Goal: Task Accomplishment & Management: Use online tool/utility

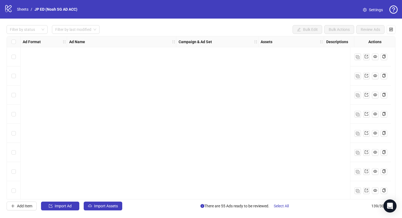
scroll to position [1596, 0]
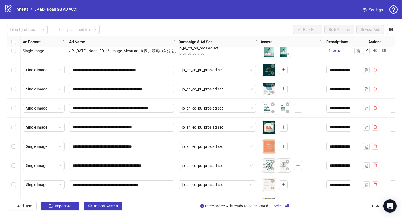
click at [26, 10] on link "Sheets" at bounding box center [23, 9] width 14 height 6
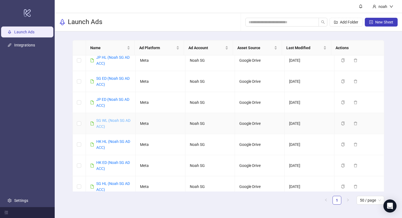
scroll to position [6, 0]
click at [115, 121] on link "SG WL (Noah SG AD ACC)" at bounding box center [113, 123] width 34 height 10
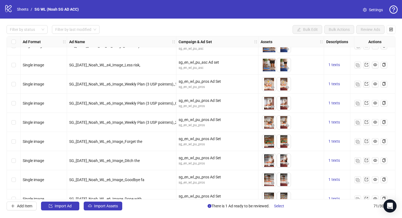
scroll to position [1083, 0]
click at [177, 39] on div "Campaign & Ad Set" at bounding box center [218, 41] width 82 height 11
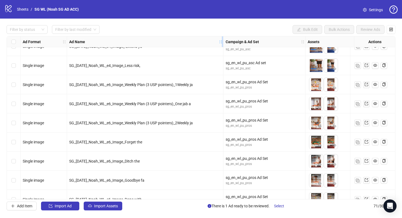
drag, startPoint x: 175, startPoint y: 41, endPoint x: 220, endPoint y: 41, distance: 45.4
click at [221, 41] on icon "holder" at bounding box center [221, 42] width 4 height 4
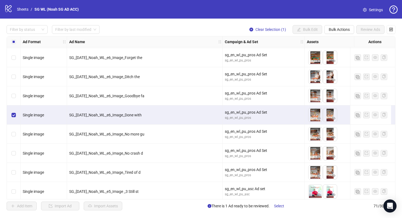
scroll to position [1168, 0]
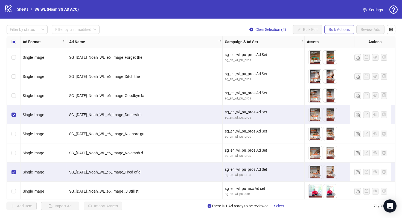
click at [346, 33] on button "Bulk Actions" at bounding box center [340, 29] width 30 height 9
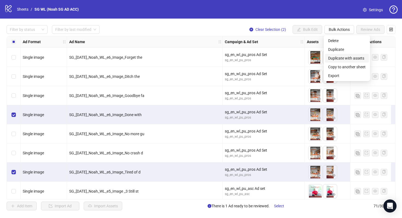
click at [346, 57] on span "Duplicate with assets" at bounding box center [346, 58] width 37 height 6
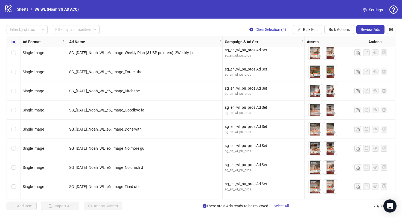
scroll to position [1088, 0]
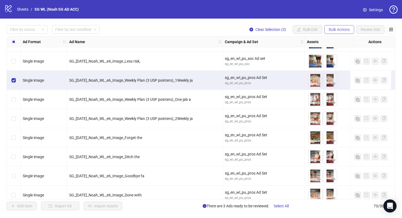
click at [345, 29] on span "Bulk Actions" at bounding box center [339, 29] width 21 height 4
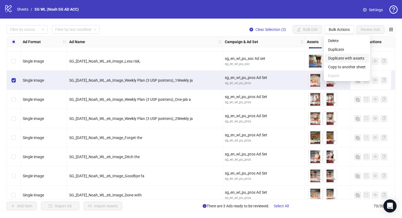
click at [341, 56] on span "Duplicate with assets" at bounding box center [346, 58] width 37 height 6
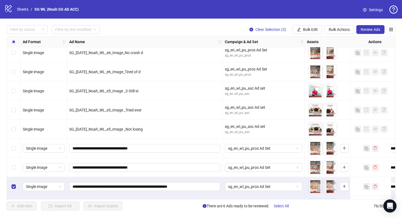
scroll to position [1306, 0]
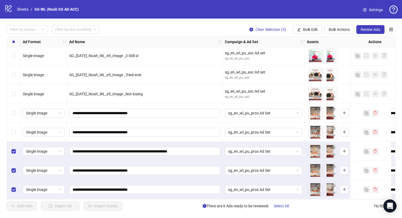
click at [17, 150] on div "Select row 74" at bounding box center [14, 151] width 14 height 19
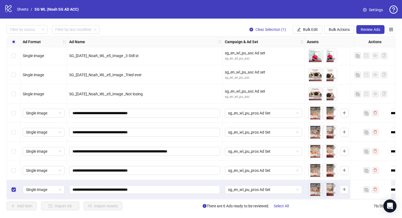
click at [12, 184] on div "Select row 76" at bounding box center [14, 189] width 14 height 19
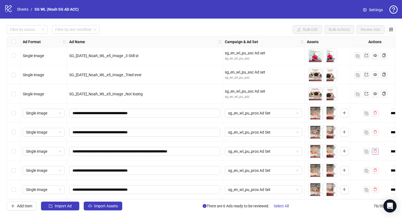
click at [375, 149] on icon "delete" at bounding box center [376, 151] width 4 height 4
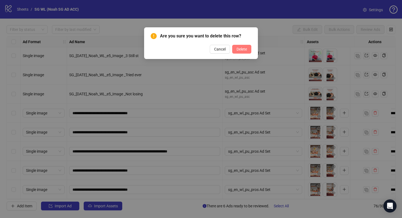
click at [245, 48] on span "Delete" at bounding box center [242, 49] width 10 height 4
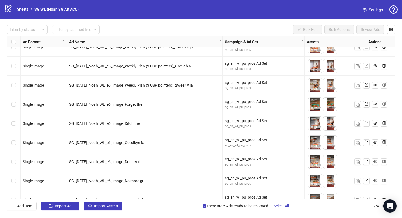
scroll to position [1120, 0]
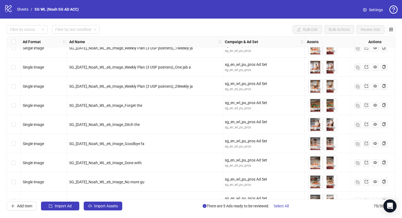
click at [17, 65] on div "Select row 60" at bounding box center [14, 67] width 14 height 19
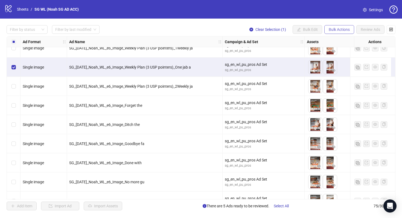
click at [336, 29] on span "Bulk Actions" at bounding box center [339, 29] width 21 height 4
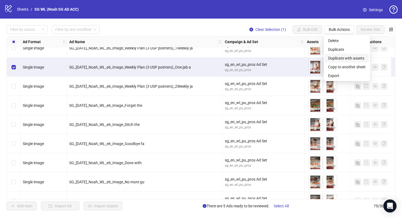
click at [352, 55] on span "Duplicate with assets" at bounding box center [346, 58] width 37 height 6
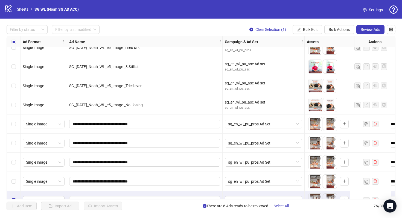
scroll to position [1306, 0]
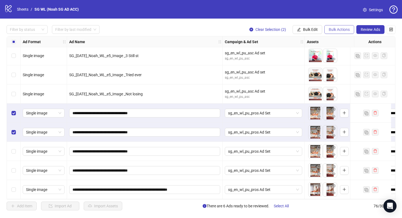
click at [339, 31] on span "Bulk Actions" at bounding box center [339, 29] width 21 height 4
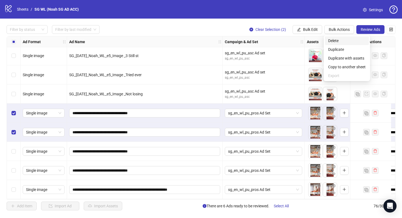
click at [349, 41] on span "Delete" at bounding box center [346, 41] width 37 height 6
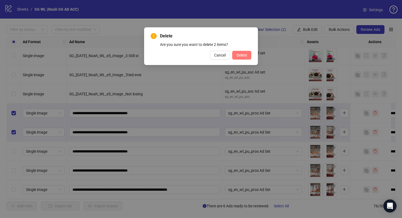
click at [242, 55] on span "Delete" at bounding box center [242, 55] width 10 height 4
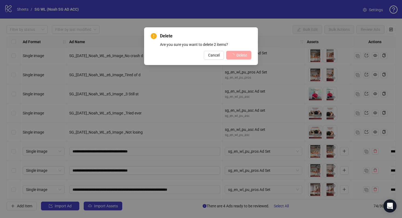
scroll to position [1268, 0]
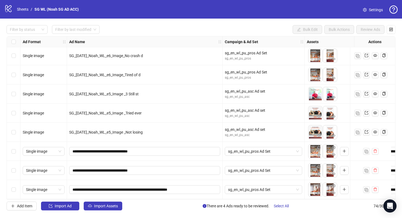
click at [10, 151] on div "Select row 72" at bounding box center [14, 151] width 14 height 19
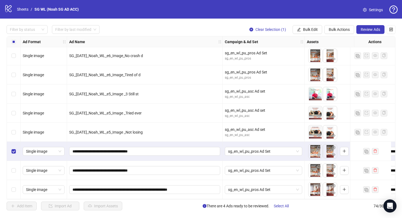
click at [11, 164] on div "Select row 73" at bounding box center [14, 170] width 14 height 19
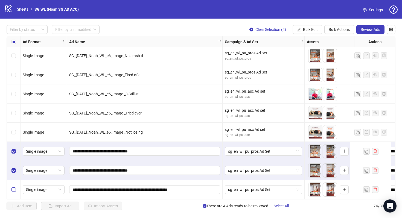
click at [14, 187] on label "Select row 74" at bounding box center [13, 190] width 4 height 6
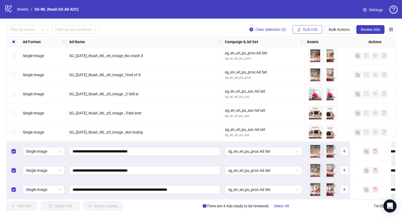
click at [313, 30] on span "Bulk Edit" at bounding box center [310, 29] width 15 height 4
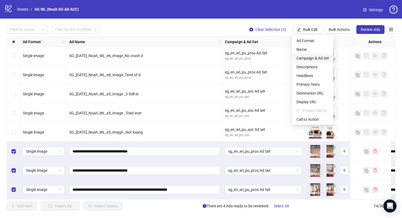
click at [320, 58] on span "Campaign & Ad Set" at bounding box center [313, 58] width 33 height 6
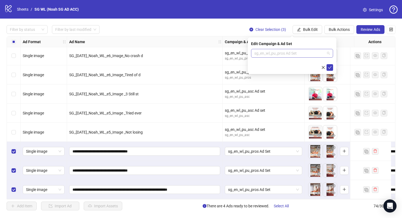
click at [276, 52] on span "sg_en_wl_pu_pros Ad Set" at bounding box center [293, 53] width 76 height 8
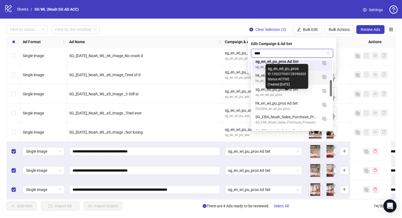
scroll to position [0, 0]
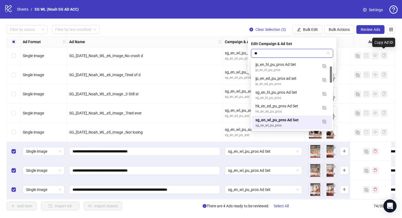
type input "*"
type input "***"
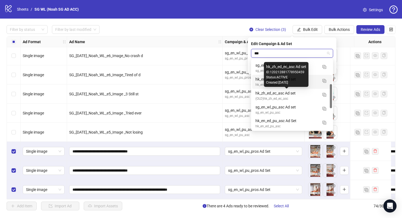
scroll to position [70, 0]
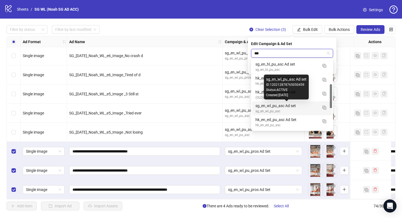
click at [303, 108] on div "sg_en_wl_pu_asc Ad set" at bounding box center [287, 106] width 62 height 6
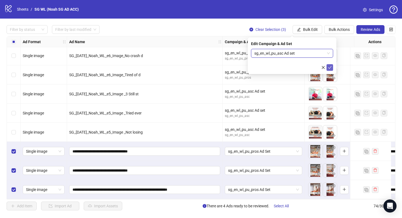
click at [330, 68] on icon "check" at bounding box center [330, 68] width 4 height 4
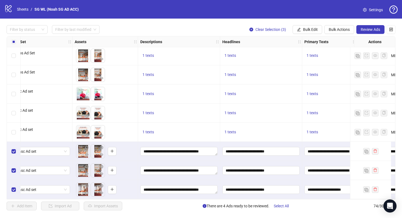
scroll to position [1268, 222]
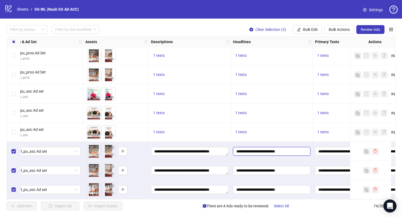
click at [270, 149] on input "**********" at bounding box center [271, 152] width 70 height 6
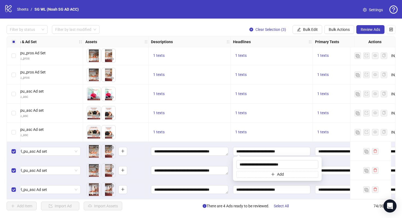
click at [279, 116] on div "1 texts" at bounding box center [272, 113] width 82 height 19
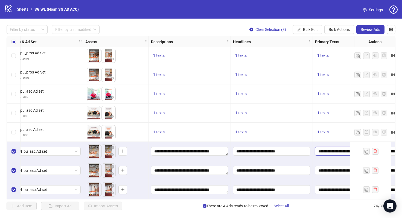
click at [319, 149] on textarea "**********" at bounding box center [340, 151] width 50 height 9
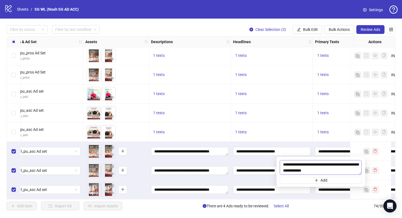
scroll to position [90, 0]
click at [305, 126] on div "1 texts" at bounding box center [272, 132] width 82 height 19
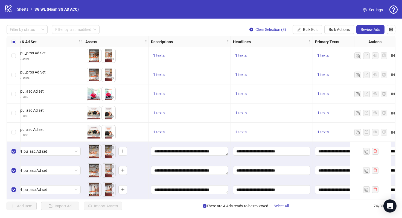
click at [239, 131] on span "1 texts" at bounding box center [240, 132] width 11 height 4
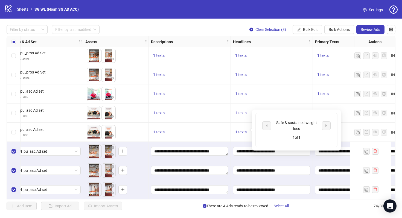
click at [248, 113] on button "1 texts" at bounding box center [241, 113] width 16 height 7
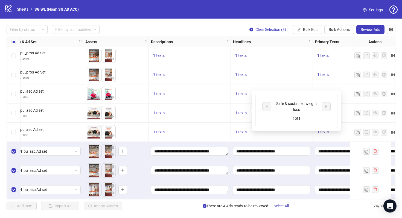
click at [227, 123] on div "1 texts" at bounding box center [190, 132] width 82 height 19
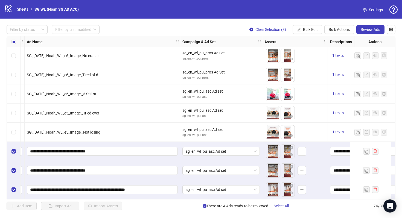
scroll to position [1268, 0]
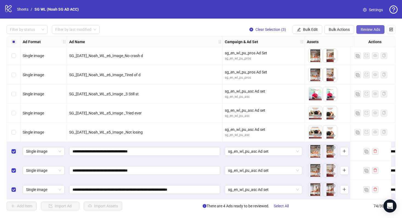
click at [370, 30] on span "Review Ads" at bounding box center [370, 29] width 19 height 4
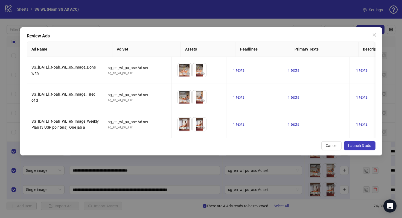
click at [351, 148] on span "Launch 3 ads" at bounding box center [359, 146] width 23 height 4
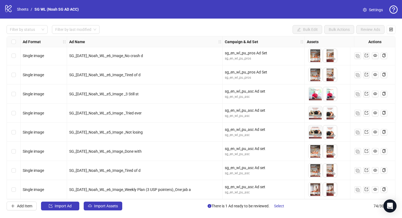
click at [21, 13] on div "logo/logo-mobile Sheets / SG WL (Noah SG AD ACC)" at bounding box center [42, 9] width 77 height 10
click at [22, 11] on link "Sheets" at bounding box center [23, 9] width 14 height 6
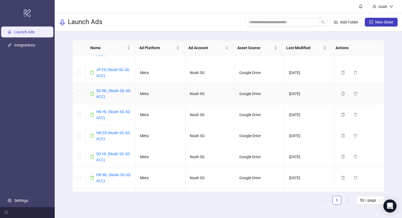
scroll to position [38, 0]
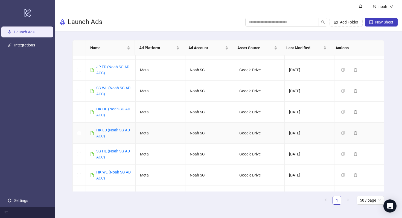
click at [110, 134] on div "HK ED (Noah SG AD ACC)" at bounding box center [113, 133] width 35 height 12
click at [116, 130] on link "HK ED (Noah SG AD ACC)" at bounding box center [113, 133] width 34 height 10
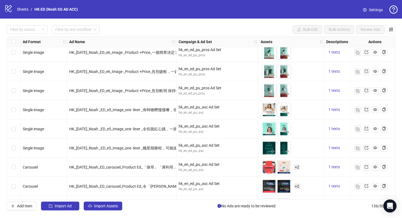
scroll to position [2292, 0]
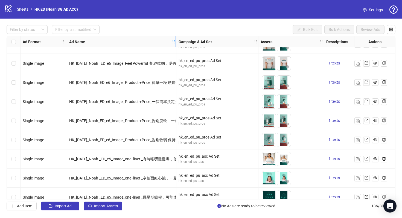
drag, startPoint x: 175, startPoint y: 39, endPoint x: 210, endPoint y: 41, distance: 34.8
click at [176, 41] on div "Resize Ad Name column" at bounding box center [175, 41] width 1 height 11
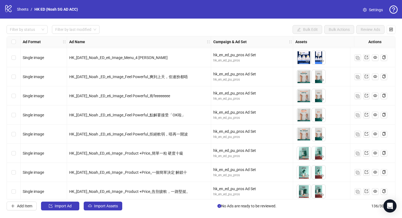
scroll to position [2155, 0]
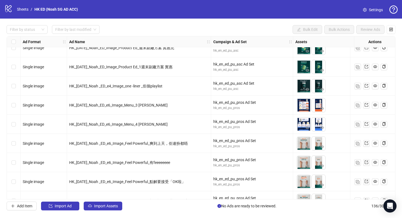
click at [9, 103] on div "Select row 116" at bounding box center [14, 105] width 14 height 19
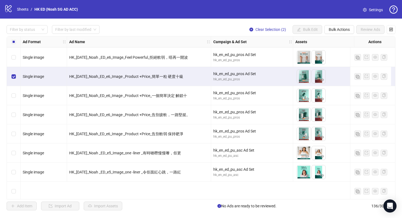
scroll to position [2217, 0]
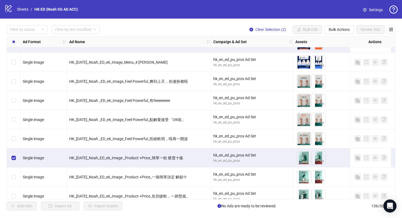
click at [7, 80] on div "Ad Format Ad Name Campaign & Ad Set Assets Descriptions Headlines Primary Texts…" at bounding box center [201, 118] width 389 height 164
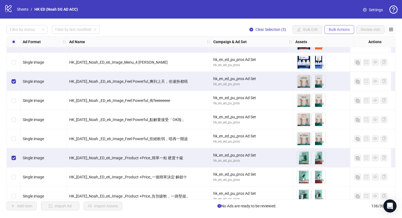
click at [341, 31] on span "Bulk Actions" at bounding box center [339, 29] width 21 height 4
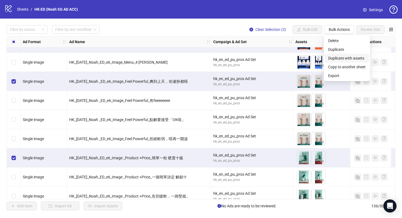
click at [348, 58] on span "Duplicate with assets" at bounding box center [346, 58] width 37 height 6
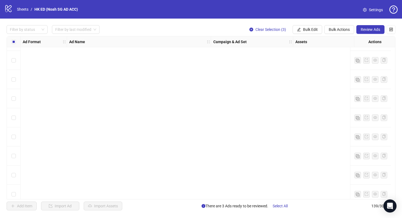
scroll to position [2513, 0]
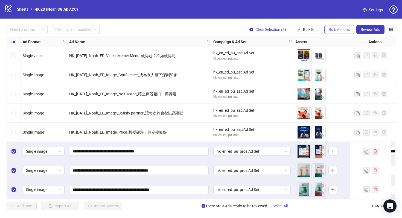
click at [341, 30] on span "Bulk Actions" at bounding box center [339, 29] width 21 height 4
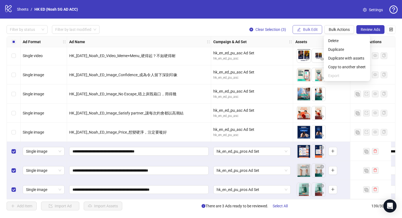
click at [308, 27] on button "Bulk Edit" at bounding box center [308, 29] width 30 height 9
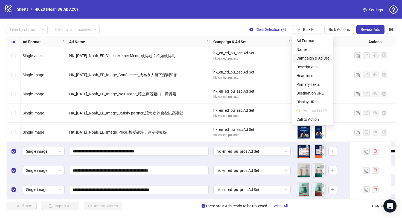
click at [322, 60] on span "Campaign & Ad Set" at bounding box center [313, 58] width 33 height 6
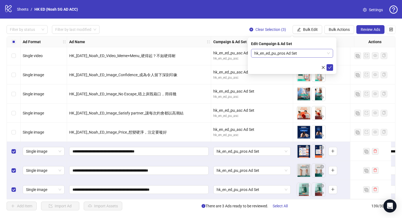
click at [279, 54] on span "hk_en_ed_pu_pros Ad Set" at bounding box center [293, 53] width 76 height 8
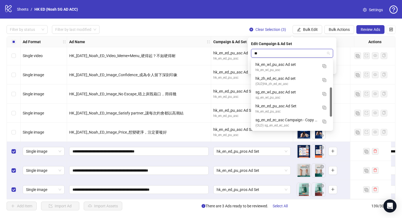
scroll to position [66, 0]
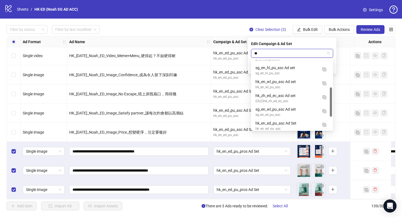
type input "***"
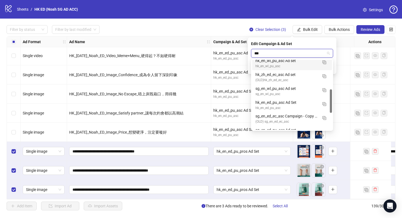
scroll to position [88, 0]
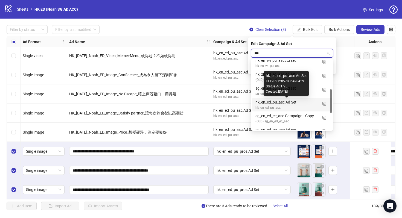
click at [296, 105] on div "hk_en_ed_pu_asc Ad Set" at bounding box center [287, 102] width 62 height 6
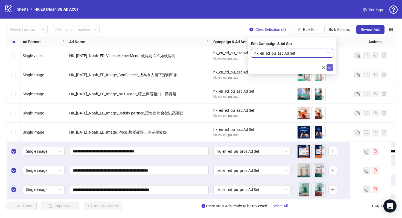
click at [329, 68] on icon "check" at bounding box center [330, 68] width 4 height 4
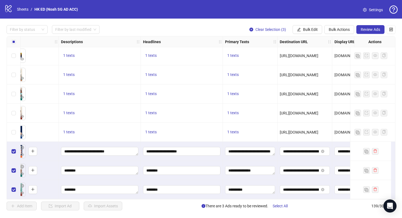
scroll to position [2513, 398]
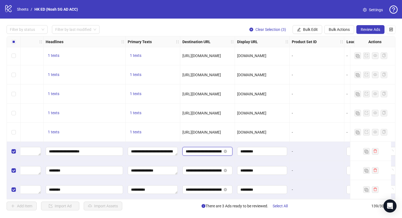
click at [204, 150] on input "**********" at bounding box center [204, 152] width 36 height 6
drag, startPoint x: 207, startPoint y: 150, endPoint x: 246, endPoint y: 152, distance: 38.9
click at [210, 169] on input "**********" at bounding box center [204, 171] width 36 height 6
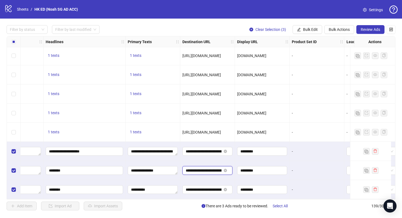
scroll to position [0, 47]
drag, startPoint x: 209, startPoint y: 169, endPoint x: 257, endPoint y: 175, distance: 48.3
click at [203, 188] on input "**********" at bounding box center [204, 190] width 36 height 6
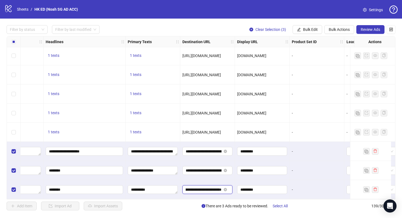
drag, startPoint x: 207, startPoint y: 187, endPoint x: 258, endPoint y: 193, distance: 51.5
click at [253, 176] on div "*********" at bounding box center [262, 170] width 55 height 19
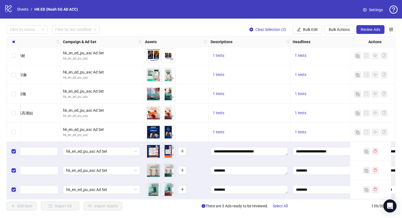
scroll to position [2513, 36]
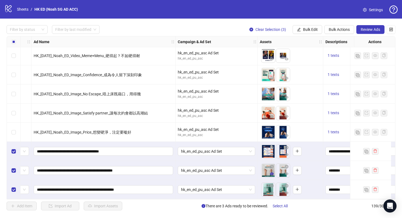
click at [272, 173] on icon "eye" at bounding box center [272, 174] width 4 height 3
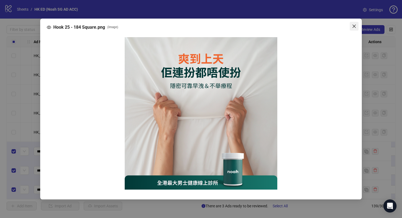
click at [354, 24] on button "Close" at bounding box center [354, 26] width 9 height 9
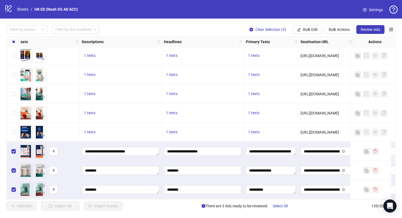
scroll to position [2513, 316]
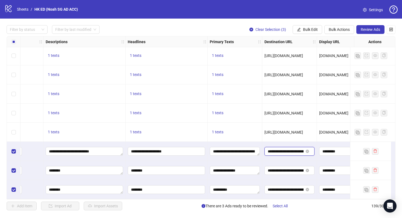
click at [291, 151] on input "**********" at bounding box center [286, 152] width 36 height 6
click at [279, 168] on input "**********" at bounding box center [286, 171] width 36 height 6
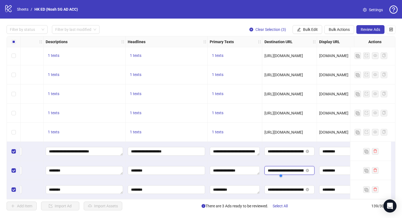
click at [279, 168] on input "**********" at bounding box center [286, 171] width 36 height 6
paste input "**********"
type input "**********"
click at [288, 177] on div "**********" at bounding box center [289, 170] width 55 height 19
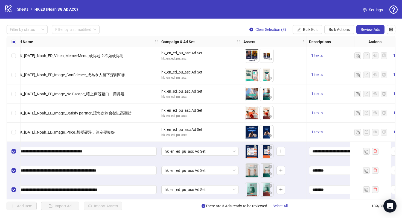
scroll to position [2513, 0]
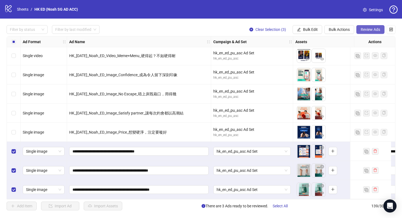
click at [376, 30] on span "Review Ads" at bounding box center [370, 29] width 19 height 4
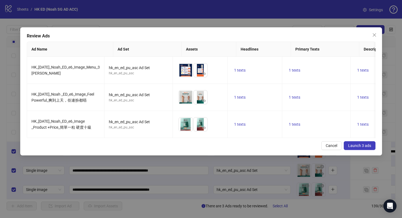
click at [366, 148] on span "Launch 3 ads" at bounding box center [359, 146] width 23 height 4
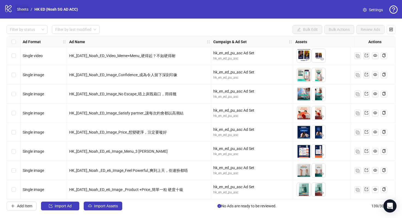
click at [21, 8] on link "Sheets" at bounding box center [23, 9] width 14 height 6
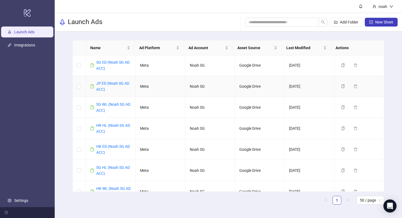
scroll to position [25, 0]
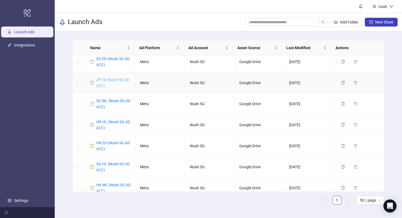
click at [118, 82] on link "JP ED (Noah SG AD ACC)" at bounding box center [112, 83] width 33 height 10
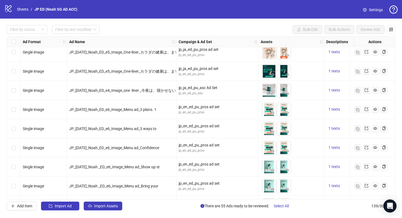
scroll to position [1372, 0]
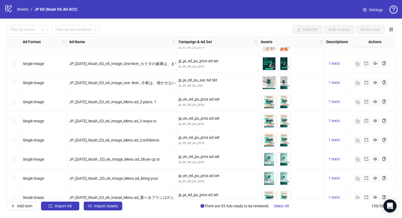
click at [16, 178] on div "Select row 79" at bounding box center [14, 178] width 14 height 19
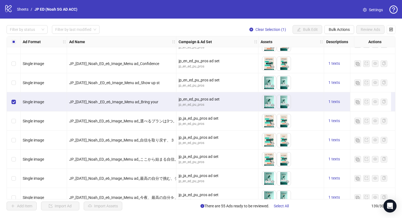
scroll to position [1461, 0]
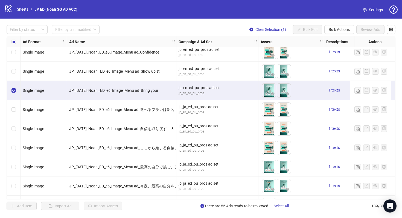
click at [16, 110] on div "Select row 80" at bounding box center [14, 109] width 14 height 19
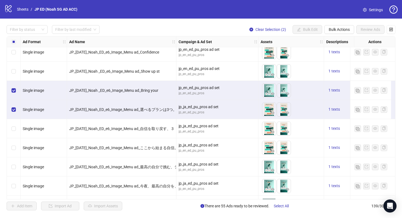
scroll to position [1467, 0]
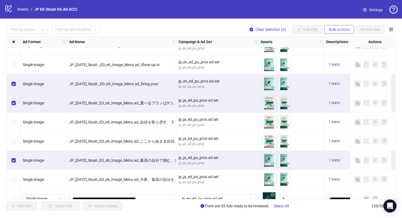
click at [348, 32] on button "Bulk Actions" at bounding box center [340, 29] width 30 height 9
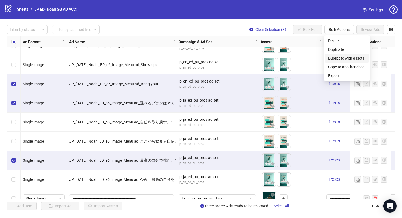
click at [352, 56] on span "Duplicate with assets" at bounding box center [346, 58] width 37 height 6
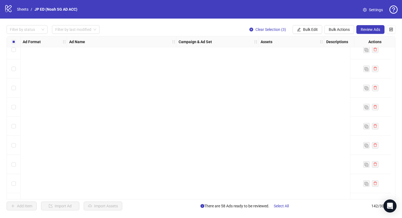
scroll to position [2570, 0]
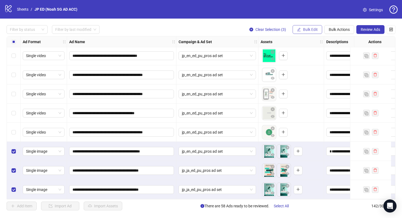
click at [315, 31] on span "Bulk Edit" at bounding box center [310, 29] width 15 height 4
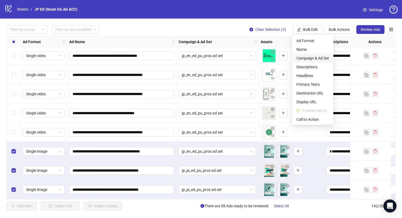
click at [315, 57] on span "Campaign & Ad Set" at bounding box center [313, 58] width 33 height 6
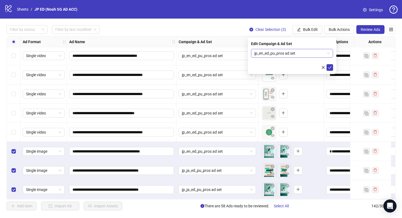
click at [300, 53] on span "jp_en_ed_pu_pros ad set" at bounding box center [293, 53] width 76 height 8
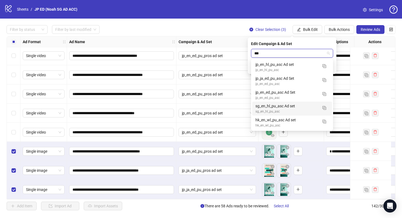
type input "***"
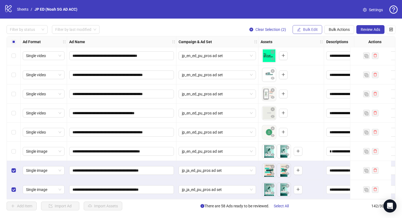
click at [316, 32] on button "Bulk Edit" at bounding box center [308, 29] width 30 height 9
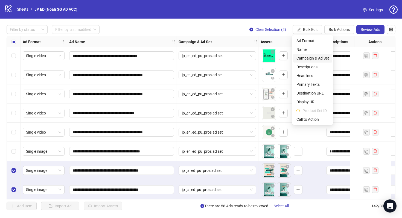
click at [320, 57] on span "Campaign & Ad Set" at bounding box center [313, 58] width 33 height 6
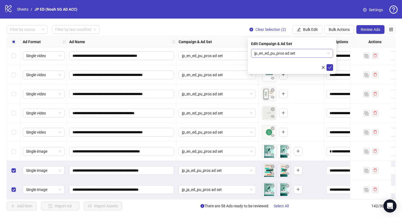
click at [321, 53] on span "jp_en_ed_pu_pros ad set" at bounding box center [293, 53] width 76 height 8
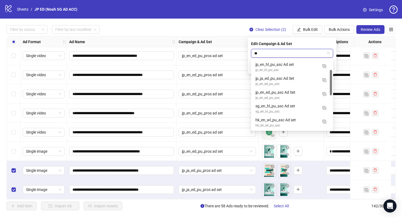
type input "***"
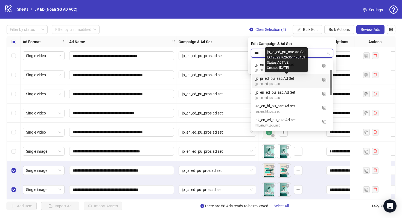
click at [305, 78] on div "jp_ja_ed_pu_asc Ad Set" at bounding box center [287, 79] width 62 height 6
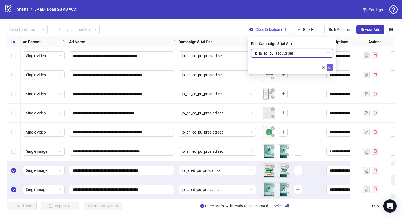
click at [332, 65] on button "submit" at bounding box center [330, 67] width 7 height 7
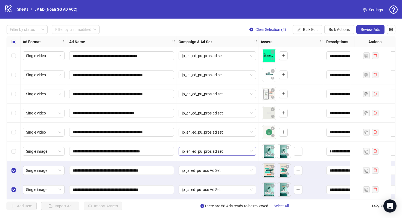
click at [203, 148] on span "jp_en_ed_pu_pros ad set" at bounding box center [217, 152] width 71 height 8
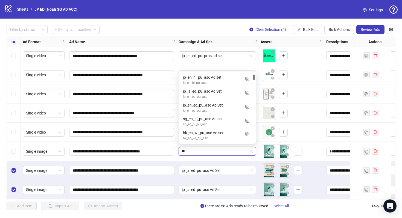
type input "***"
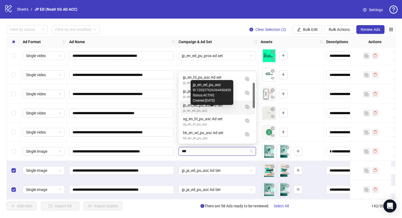
click at [211, 109] on div "jp_en_ed_pu_asc" at bounding box center [212, 110] width 58 height 5
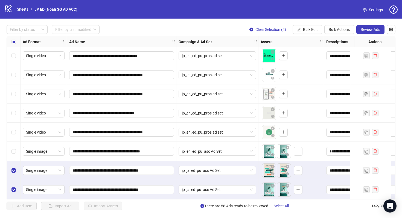
click at [16, 148] on div "Select row 140" at bounding box center [14, 151] width 14 height 19
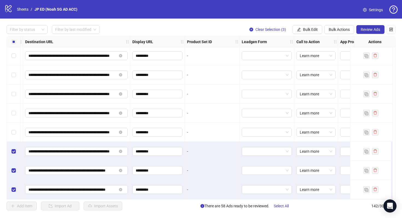
scroll to position [2570, 563]
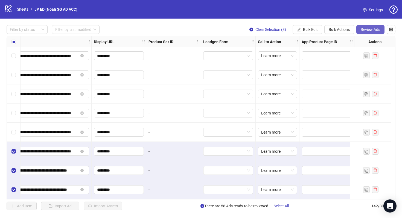
click at [377, 32] on button "Review Ads" at bounding box center [371, 29] width 28 height 9
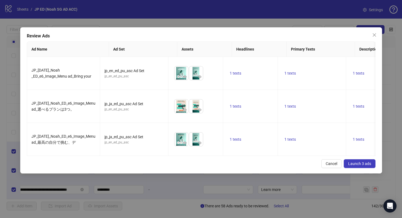
click at [363, 168] on button "Launch 3 ads" at bounding box center [360, 164] width 32 height 9
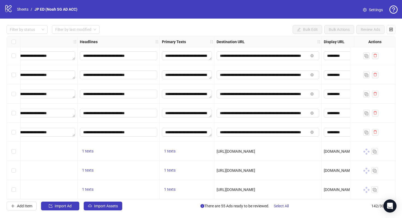
scroll to position [2570, 327]
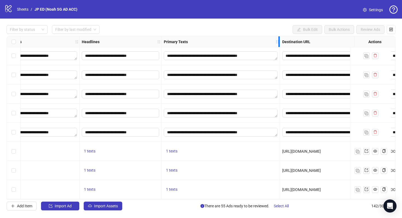
drag, startPoint x: 215, startPoint y: 39, endPoint x: 279, endPoint y: 51, distance: 64.8
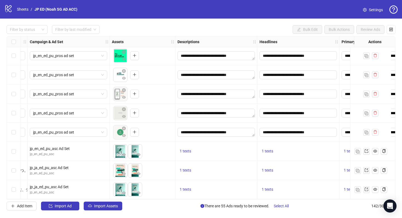
scroll to position [2570, 88]
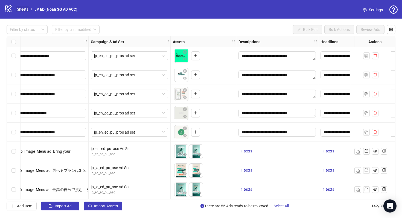
click at [29, 10] on link "Sheets" at bounding box center [23, 9] width 14 height 6
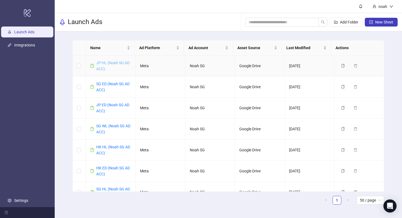
click at [112, 61] on link "JP HL (Noah SG AD ACC)" at bounding box center [112, 66] width 33 height 10
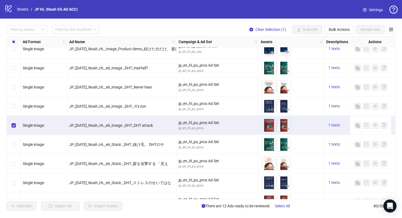
scroll to position [1153, 0]
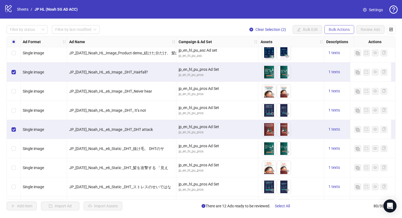
click at [343, 31] on span "Bulk Actions" at bounding box center [339, 29] width 21 height 4
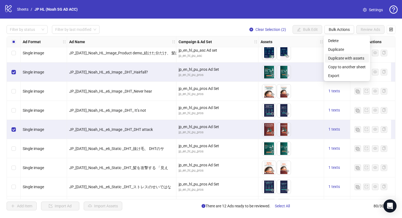
click at [351, 61] on span "Duplicate with assets" at bounding box center [346, 58] width 37 height 6
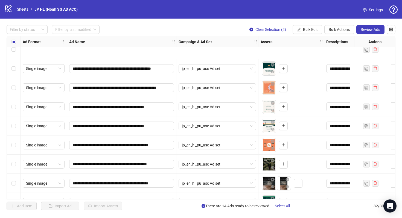
scroll to position [1421, 0]
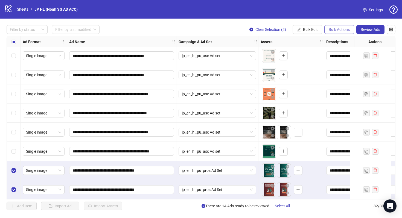
click at [333, 29] on span "Bulk Actions" at bounding box center [339, 29] width 21 height 4
click at [316, 30] on span "Bulk Edit" at bounding box center [310, 29] width 15 height 4
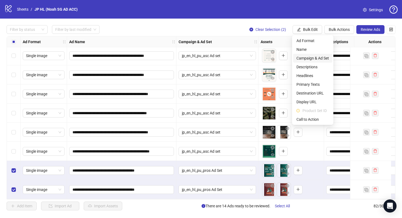
click at [317, 59] on span "Campaign & Ad Set" at bounding box center [313, 58] width 33 height 6
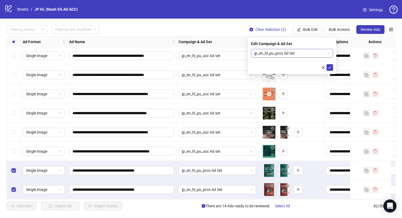
click at [283, 51] on span "jp_en_hl_pu_pros Ad Set" at bounding box center [293, 53] width 76 height 8
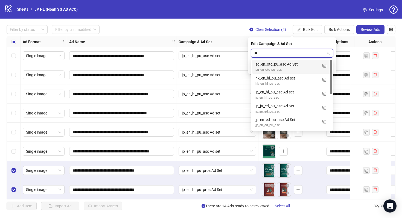
type input "***"
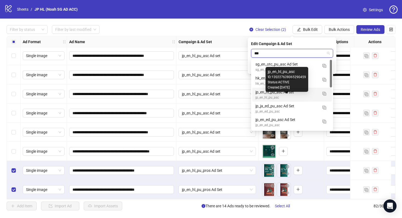
click at [293, 90] on div "Created: [DATE]" at bounding box center [287, 87] width 38 height 5
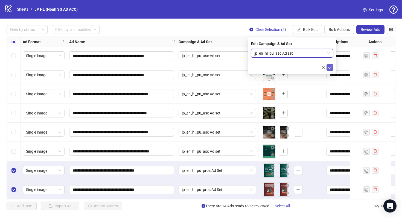
click at [330, 68] on icon "check" at bounding box center [330, 67] width 4 height 3
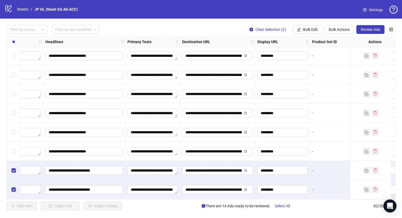
scroll to position [1421, 382]
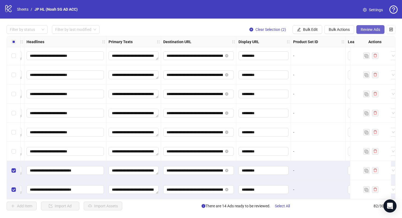
click at [369, 28] on span "Review Ads" at bounding box center [370, 29] width 19 height 4
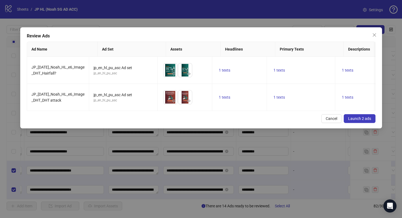
click at [363, 117] on div "Review Ads Ad Name Ad Set Assets Headlines Primary Texts Descriptions Destinati…" at bounding box center [201, 77] width 362 height 101
click at [360, 121] on span "Launch 2 ads" at bounding box center [359, 119] width 23 height 4
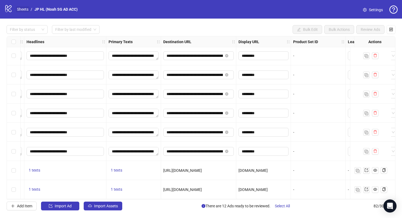
click at [22, 9] on link "Sheets" at bounding box center [23, 9] width 14 height 6
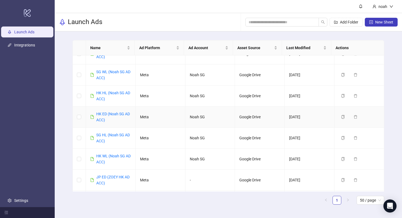
scroll to position [57, 0]
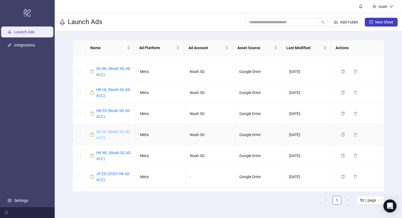
click at [119, 132] on link "SG HL (Noah SG AD ACC)" at bounding box center [113, 135] width 34 height 10
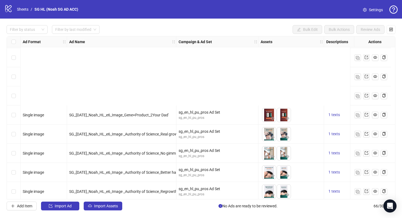
scroll to position [1114, 0]
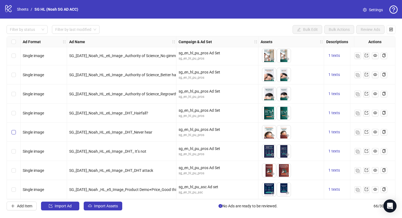
click at [14, 129] on label "Select row 63" at bounding box center [13, 132] width 4 height 6
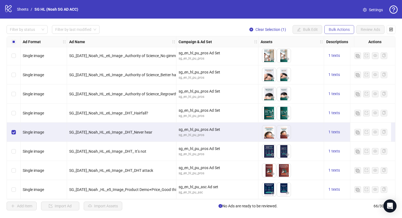
click at [345, 25] on button "Bulk Actions" at bounding box center [340, 29] width 30 height 9
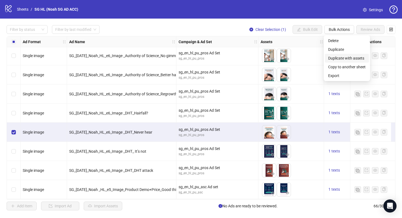
click at [343, 60] on span "Duplicate with assets" at bounding box center [346, 58] width 37 height 6
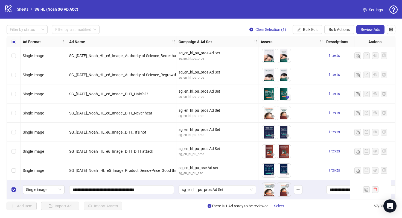
scroll to position [1134, 0]
click at [217, 188] on span "sg_en_hl_pu_pros Ad Set" at bounding box center [217, 190] width 71 height 8
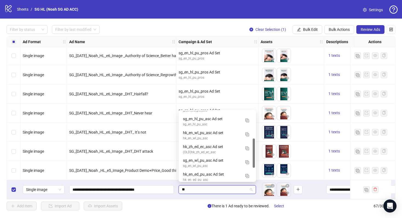
type input "***"
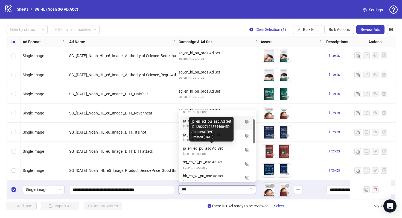
scroll to position [31, 0]
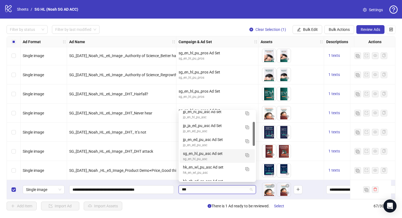
click at [219, 157] on div "sg_en_hl_pu_asc" at bounding box center [212, 159] width 58 height 5
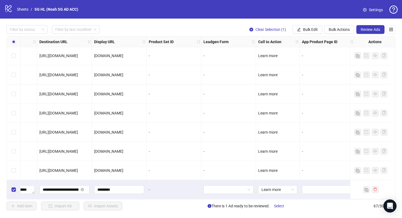
scroll to position [1134, 510]
click at [377, 30] on span "Review Ads" at bounding box center [370, 29] width 19 height 4
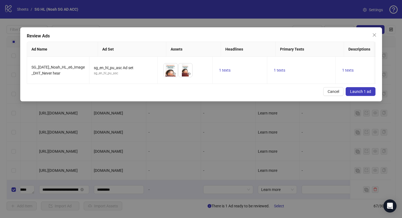
click at [360, 92] on button "Launch 1 ad" at bounding box center [361, 91] width 30 height 9
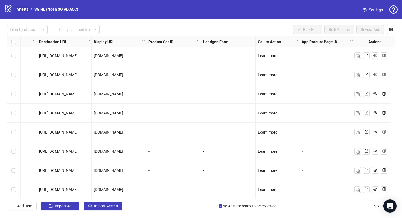
click at [26, 8] on link "Sheets" at bounding box center [23, 9] width 14 height 6
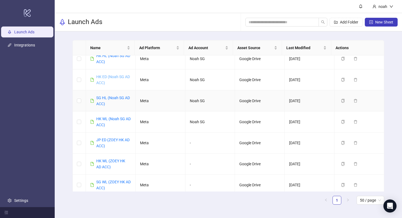
scroll to position [95, 0]
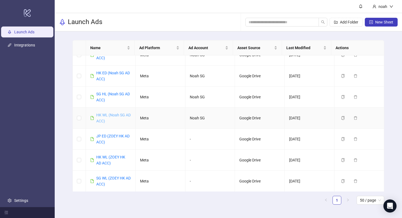
click at [116, 117] on link "HK WL (Noah SG AD ACC)" at bounding box center [113, 118] width 34 height 10
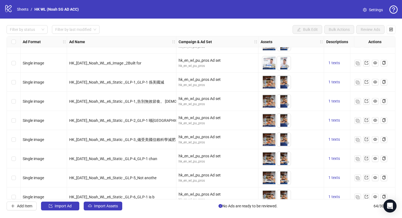
scroll to position [965, 0]
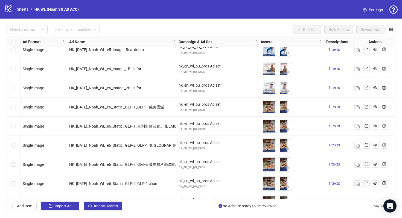
click at [10, 108] on div "Select row 54" at bounding box center [14, 107] width 14 height 19
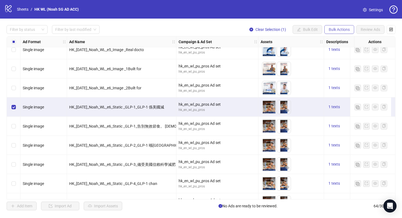
click at [340, 28] on span "Bulk Actions" at bounding box center [339, 29] width 21 height 4
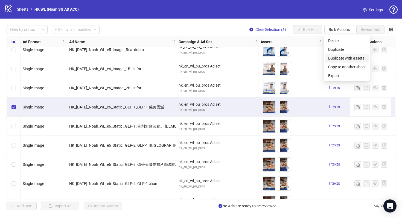
click at [344, 57] on span "Duplicate with assets" at bounding box center [346, 58] width 37 height 6
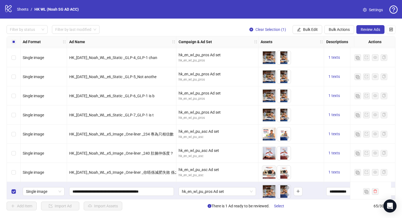
scroll to position [1095, 0]
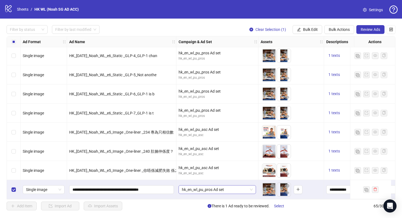
click at [199, 187] on span "hk_en_wl_pu_pros Ad set" at bounding box center [217, 190] width 71 height 8
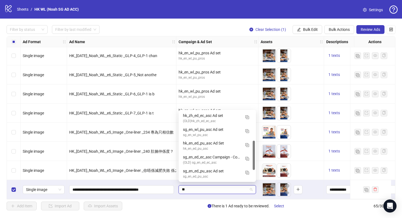
scroll to position [71, 0]
type input "***"
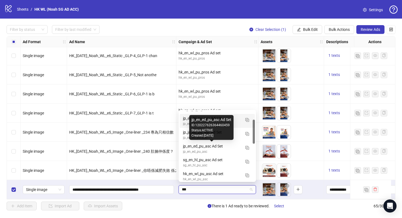
scroll to position [37, 0]
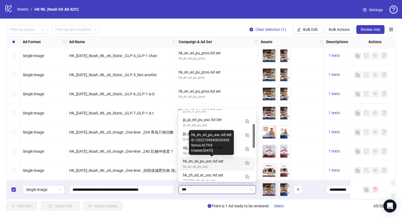
click at [226, 164] on div "hk_en_wl_pu_asc Ad set" at bounding box center [212, 161] width 58 height 6
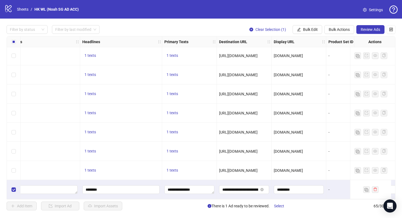
scroll to position [1095, 362]
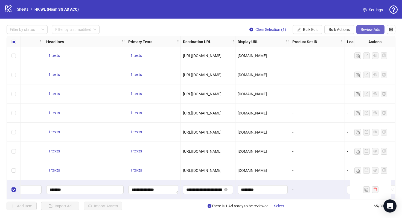
click at [365, 31] on span "Review Ads" at bounding box center [370, 29] width 19 height 4
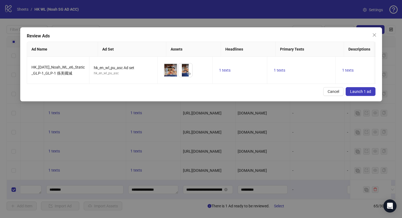
click at [356, 90] on div "Review Ads Ad Name Ad Set Assets Headlines Primary Texts Descriptions Destinati…" at bounding box center [201, 64] width 362 height 74
click at [353, 94] on span "Launch 1 ad" at bounding box center [360, 91] width 21 height 4
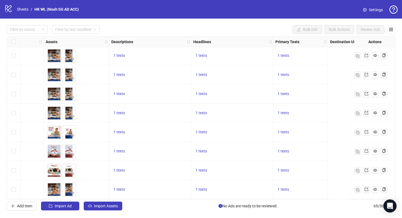
scroll to position [1095, 0]
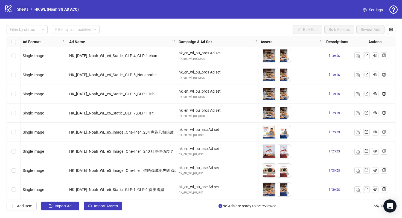
click at [27, 10] on link "Sheets" at bounding box center [23, 9] width 14 height 6
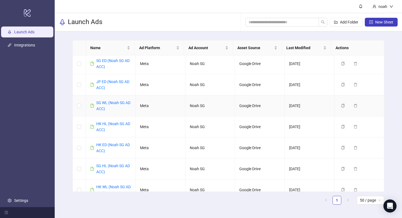
scroll to position [24, 0]
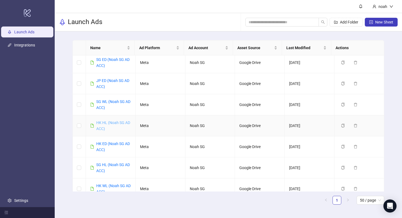
click at [110, 124] on link "HK HL (Noah SG AD ACC)" at bounding box center [113, 126] width 34 height 10
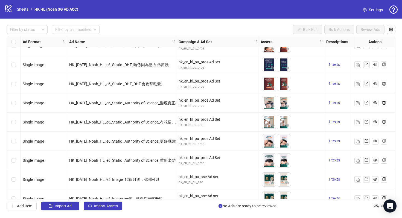
scroll to position [1641, 0]
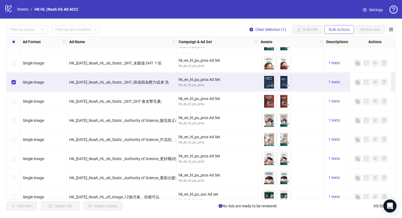
click at [346, 30] on span "Bulk Actions" at bounding box center [339, 29] width 21 height 4
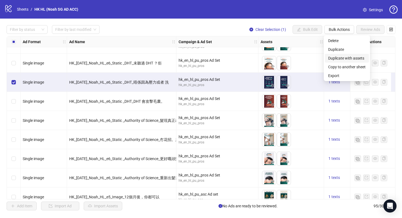
click at [351, 58] on span "Duplicate with assets" at bounding box center [346, 58] width 37 height 6
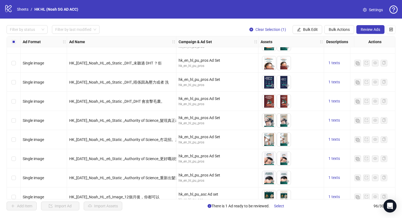
scroll to position [1689, 0]
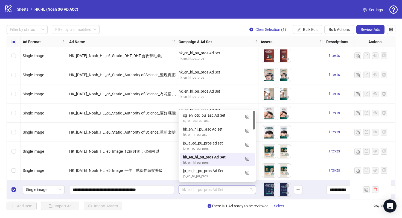
click at [200, 190] on span "hk_en_hl_pu_pros Ad Set" at bounding box center [217, 190] width 71 height 8
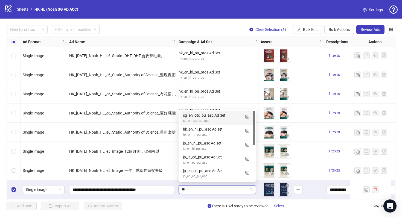
type input "***"
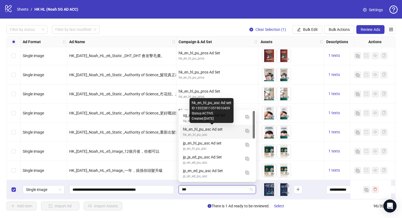
click at [226, 130] on div "hk_en_hl_pu_asc Ad set" at bounding box center [212, 129] width 58 height 6
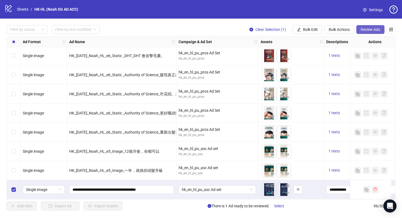
click at [362, 29] on span "Review Ads" at bounding box center [370, 29] width 19 height 4
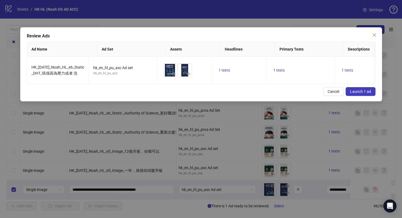
click at [358, 89] on div "Review Ads Ad Name Ad Set Assets Headlines Primary Texts Descriptions Destinati…" at bounding box center [201, 64] width 362 height 74
click at [357, 94] on span "Launch 1 ad" at bounding box center [360, 91] width 21 height 4
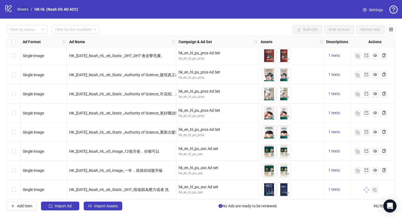
click at [22, 10] on link "Sheets" at bounding box center [23, 9] width 14 height 6
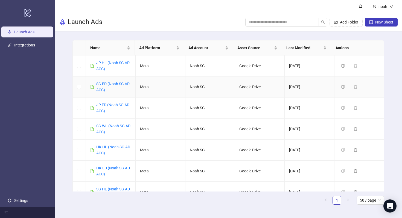
scroll to position [7, 0]
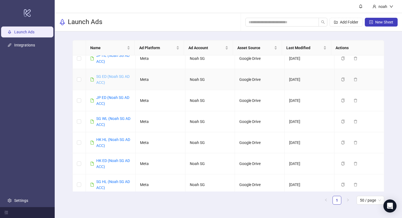
click at [126, 77] on link "SG ED (Noah SG AD ACC)" at bounding box center [112, 79] width 33 height 10
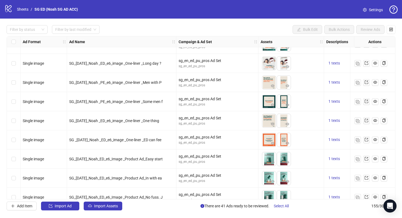
scroll to position [2734, 0]
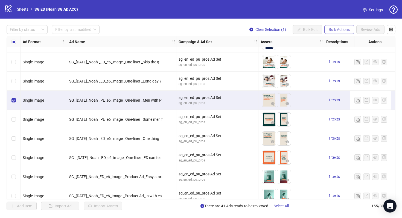
click at [344, 30] on span "Bulk Actions" at bounding box center [339, 29] width 21 height 4
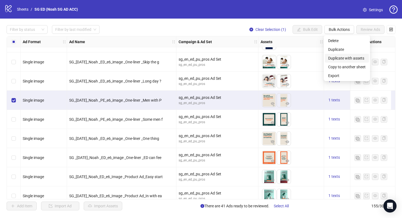
click at [347, 59] on span "Duplicate with assets" at bounding box center [346, 58] width 37 height 6
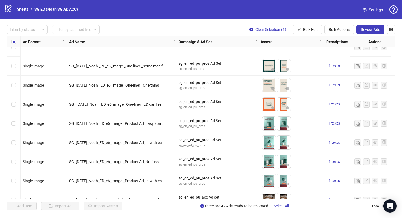
scroll to position [2839, 0]
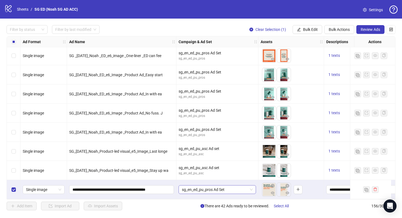
click at [233, 190] on span "sg_en_ed_pu_pros Ad Set" at bounding box center [217, 190] width 71 height 8
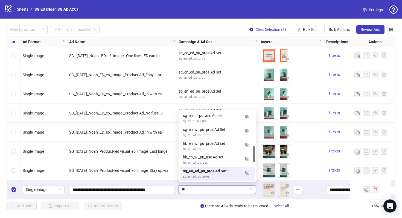
scroll to position [92, 0]
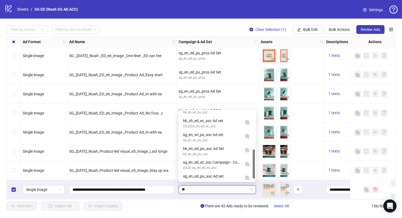
type input "***"
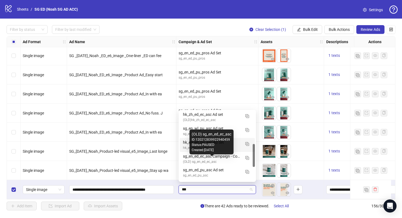
scroll to position [101, 0]
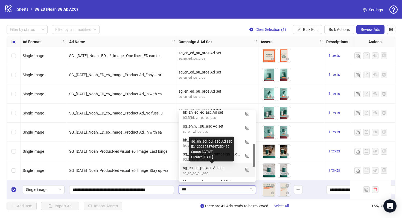
click at [214, 171] on div "sg_en_ed_pu_asc Ad set" at bounding box center [212, 168] width 58 height 6
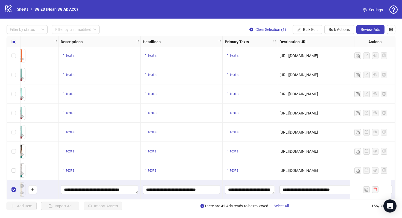
scroll to position [2839, 187]
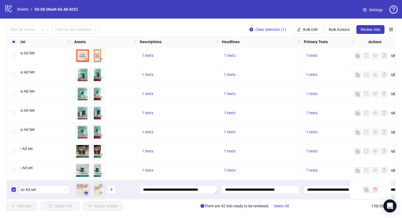
click at [88, 193] on button "button" at bounding box center [86, 193] width 7 height 7
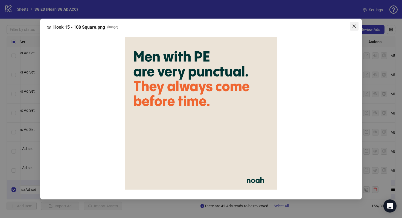
click at [355, 29] on button "Close" at bounding box center [354, 26] width 9 height 9
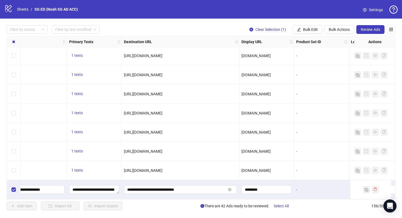
scroll to position [2839, 573]
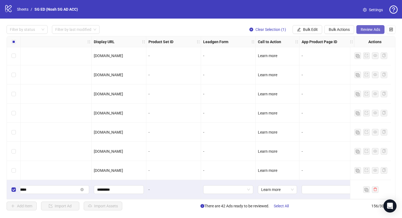
click at [369, 30] on span "Review Ads" at bounding box center [370, 29] width 19 height 4
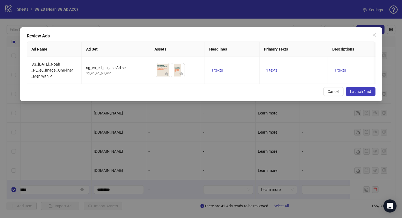
click at [353, 94] on span "Launch 1 ad" at bounding box center [360, 91] width 21 height 4
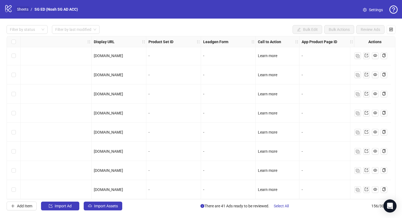
click at [20, 9] on link "Sheets" at bounding box center [23, 9] width 14 height 6
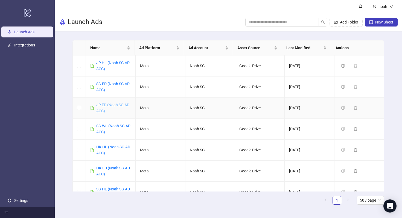
click at [117, 105] on link "JP ED (Noah SG AD ACC)" at bounding box center [112, 108] width 33 height 10
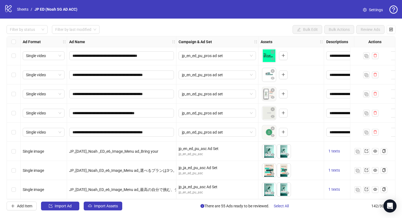
scroll to position [2558, 0]
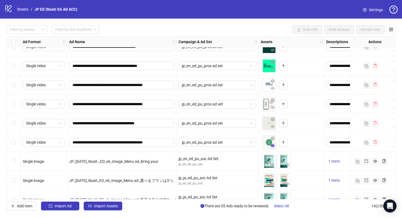
click at [273, 148] on span "button" at bounding box center [273, 146] width 4 height 4
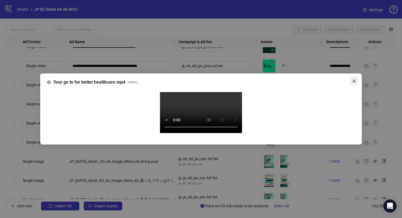
click at [354, 79] on icon "close" at bounding box center [354, 81] width 4 height 4
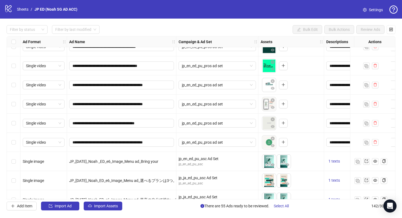
click at [17, 143] on div "Select row 139" at bounding box center [14, 142] width 14 height 19
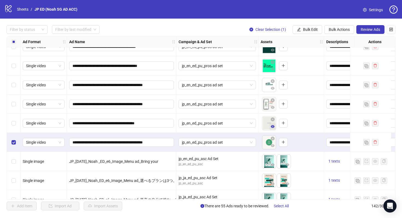
click at [271, 126] on icon "eye" at bounding box center [273, 127] width 4 height 4
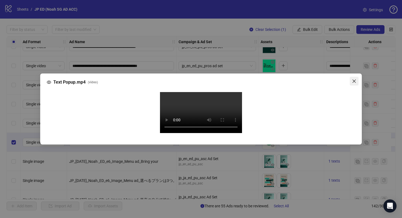
click at [357, 79] on span "Close" at bounding box center [354, 81] width 9 height 4
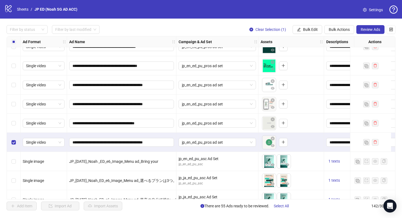
click at [16, 121] on div "Select row 138" at bounding box center [14, 123] width 14 height 19
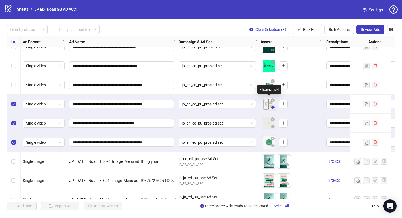
click at [272, 108] on icon "eye" at bounding box center [273, 107] width 4 height 3
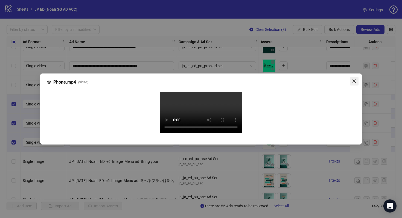
click at [352, 79] on icon "close" at bounding box center [354, 81] width 4 height 4
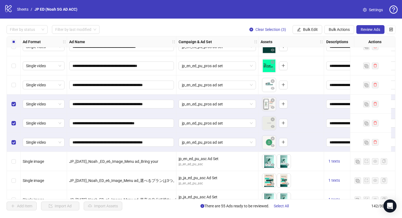
scroll to position [2549, 0]
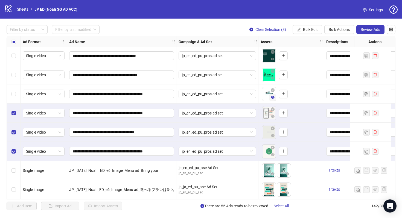
click at [272, 97] on icon "eye" at bounding box center [273, 97] width 4 height 3
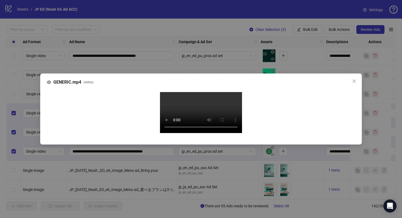
click at [181, 133] on video "Your browser does not support the video tag." at bounding box center [201, 112] width 82 height 41
click at [358, 79] on span "Close" at bounding box center [354, 81] width 9 height 4
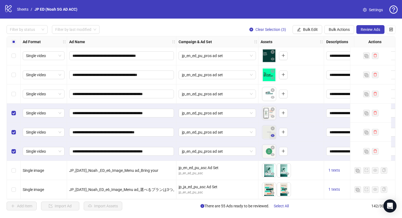
click at [275, 136] on button "button" at bounding box center [273, 136] width 7 height 7
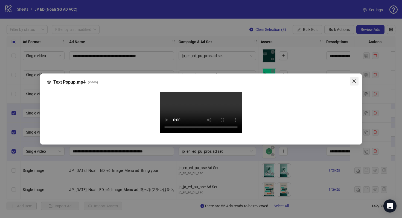
click at [351, 77] on button "Close" at bounding box center [354, 81] width 9 height 9
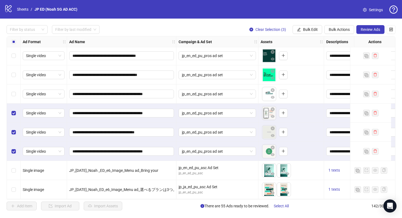
click at [16, 97] on div "Select row 136" at bounding box center [14, 94] width 14 height 19
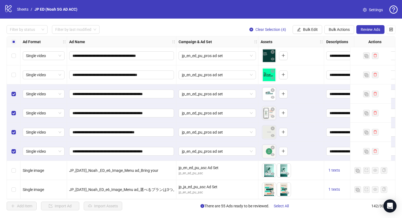
scroll to position [2541, 0]
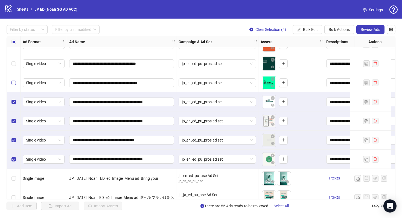
click at [14, 85] on label "Select row 135" at bounding box center [13, 83] width 4 height 6
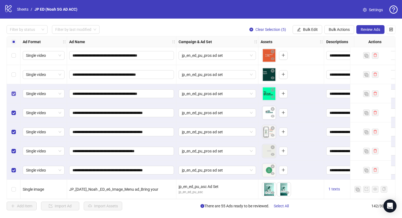
scroll to position [2522, 0]
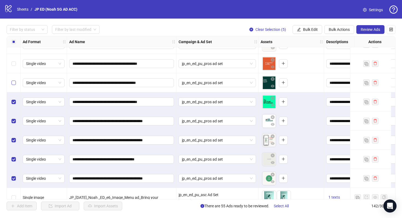
click at [12, 80] on label "Select row 134" at bounding box center [13, 83] width 4 height 6
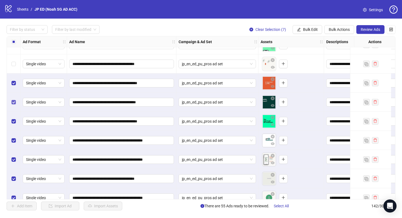
scroll to position [2492, 0]
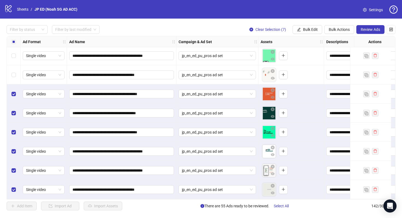
click at [13, 79] on div "Select row 132" at bounding box center [14, 74] width 14 height 19
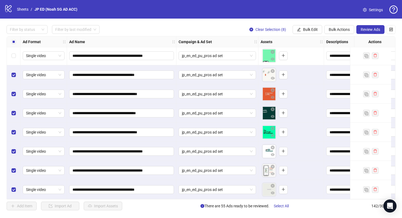
scroll to position [2462, 0]
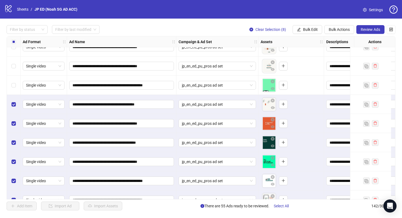
click at [13, 81] on div "Select row 131" at bounding box center [14, 85] width 14 height 19
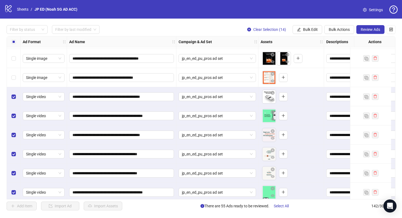
scroll to position [2350, 0]
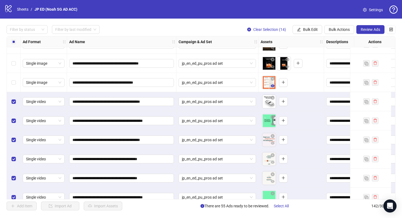
click at [271, 87] on icon "eye" at bounding box center [273, 86] width 4 height 3
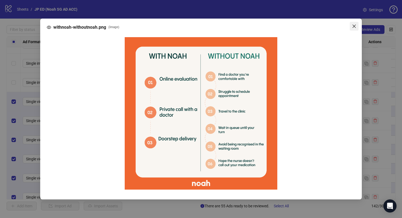
click at [354, 27] on icon "close" at bounding box center [354, 26] width 4 height 4
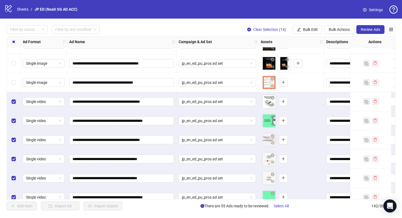
click at [18, 82] on div "Select row 125" at bounding box center [14, 82] width 14 height 19
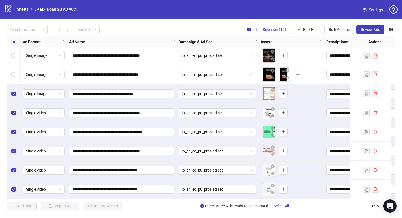
scroll to position [2329, 0]
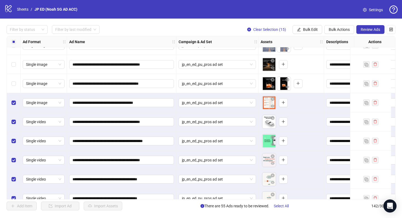
click at [10, 85] on div "Select row 124" at bounding box center [14, 83] width 14 height 19
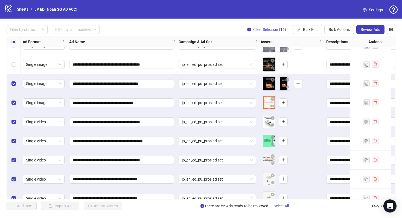
scroll to position [2310, 0]
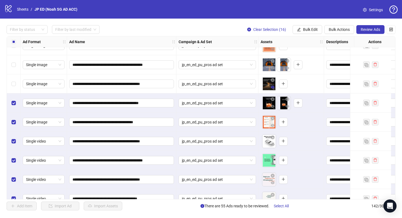
click at [273, 88] on icon "eye" at bounding box center [273, 87] width 4 height 3
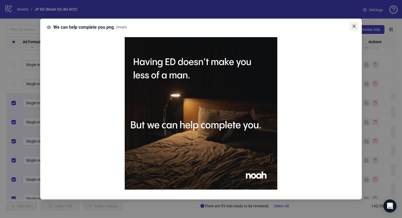
click at [355, 27] on icon "close" at bounding box center [354, 26] width 3 height 3
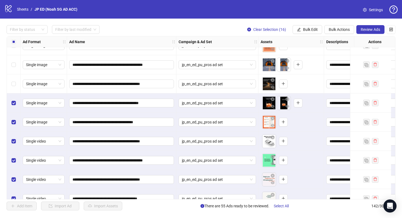
click at [11, 82] on div "Select row 123" at bounding box center [14, 83] width 14 height 19
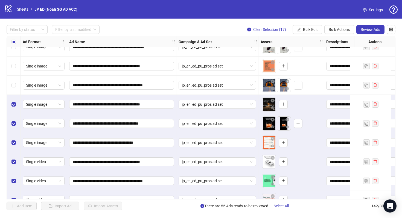
scroll to position [2268, 0]
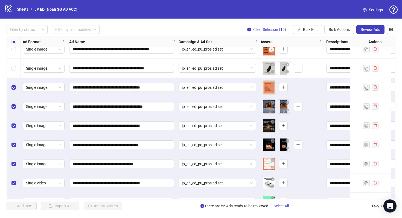
click at [14, 77] on div "Select row 120" at bounding box center [14, 68] width 14 height 19
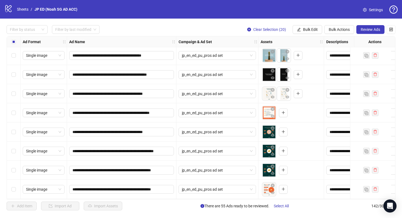
scroll to position [2062, 0]
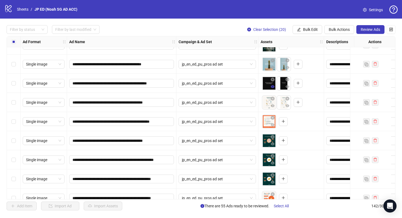
click at [274, 88] on icon "eye" at bounding box center [273, 87] width 4 height 4
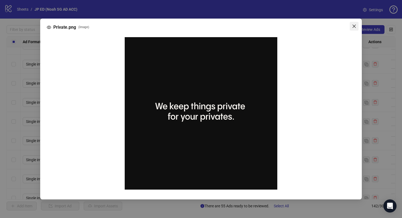
click at [355, 28] on button "Close" at bounding box center [354, 26] width 9 height 9
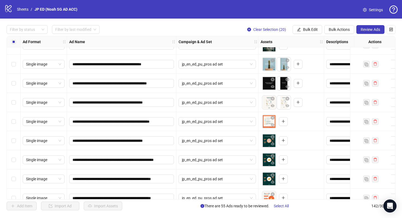
click at [10, 84] on div "Select row 110" at bounding box center [14, 83] width 14 height 19
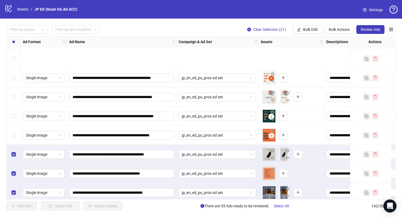
scroll to position [2235, 0]
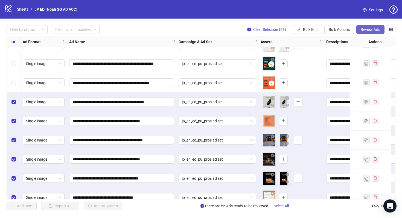
click at [370, 31] on span "Review Ads" at bounding box center [370, 29] width 19 height 4
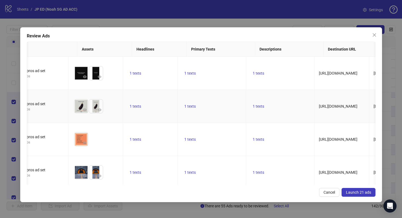
scroll to position [0, 0]
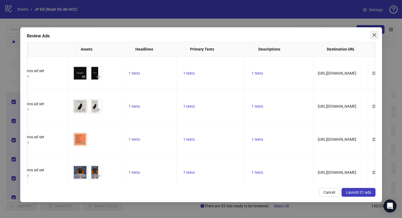
click at [375, 37] on button "Close" at bounding box center [374, 35] width 9 height 9
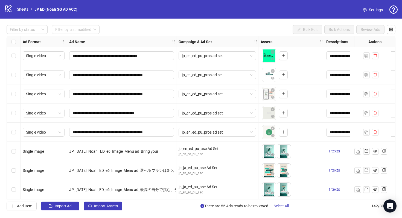
scroll to position [2564, 0]
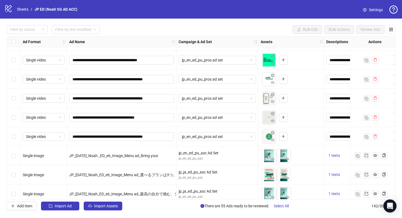
click at [11, 136] on div "Select row 139" at bounding box center [14, 136] width 14 height 19
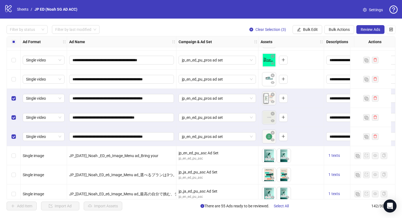
scroll to position [2538, 0]
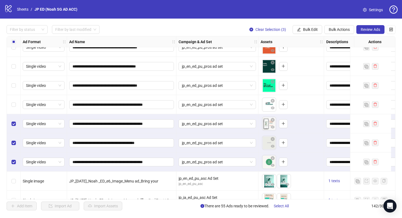
click at [11, 101] on div "Select row 136" at bounding box center [14, 104] width 14 height 19
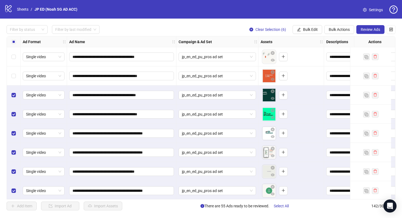
click at [12, 79] on div "Select row 133" at bounding box center [14, 76] width 14 height 19
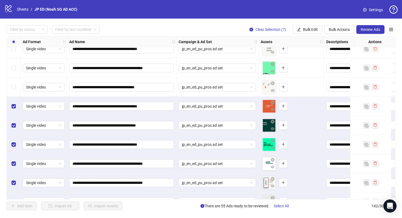
click at [11, 82] on div "Select row 132" at bounding box center [14, 87] width 14 height 19
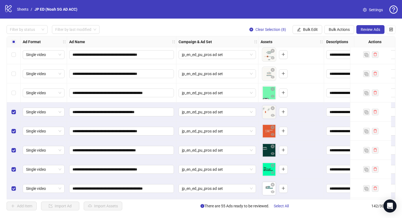
click at [7, 88] on div "Select row 131" at bounding box center [14, 92] width 14 height 19
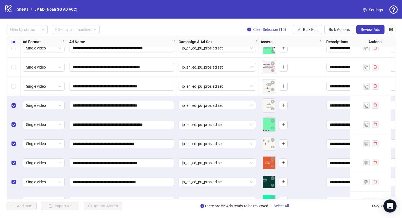
click at [10, 82] on div "Select row 129" at bounding box center [14, 86] width 14 height 19
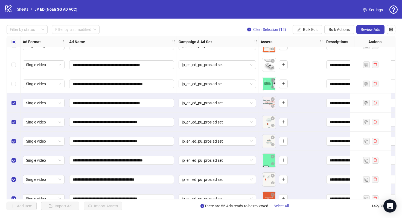
click at [12, 80] on div "Select row 127" at bounding box center [14, 83] width 14 height 19
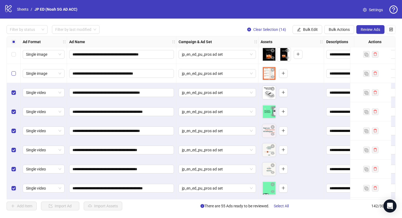
click at [11, 71] on label "Select row 125" at bounding box center [13, 74] width 4 height 6
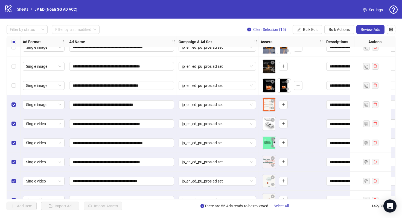
click at [12, 80] on div "Select row 124" at bounding box center [14, 85] width 14 height 19
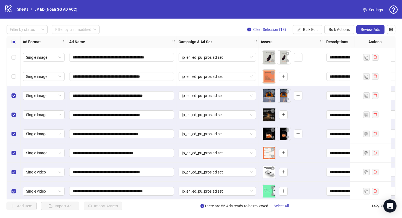
click at [11, 72] on div "Select row 121" at bounding box center [14, 76] width 14 height 19
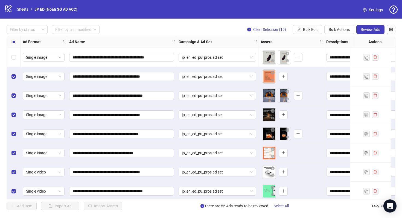
click at [11, 60] on div "Select row 120" at bounding box center [14, 57] width 14 height 19
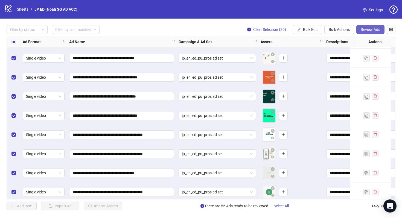
click at [369, 30] on span "Review Ads" at bounding box center [370, 29] width 19 height 4
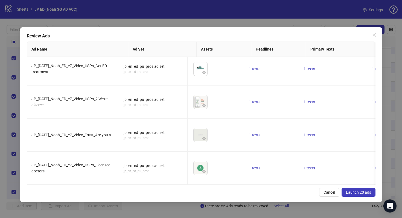
click at [369, 190] on span "Launch 20 ads" at bounding box center [358, 192] width 25 height 4
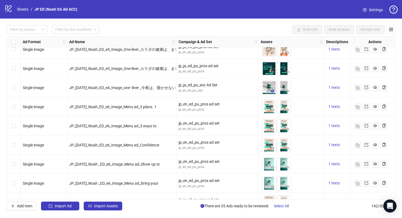
scroll to position [1368, 176]
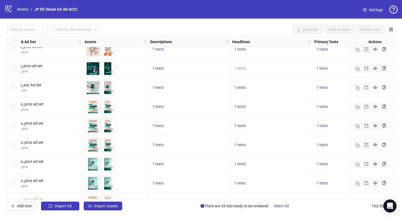
click at [243, 68] on span "1 texts" at bounding box center [240, 68] width 11 height 4
click at [289, 114] on div "1 texts" at bounding box center [271, 106] width 82 height 19
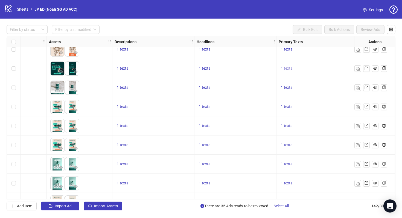
click at [281, 67] on span "1 texts" at bounding box center [286, 68] width 11 height 4
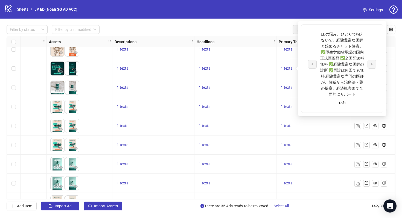
click at [258, 74] on div "1 texts" at bounding box center [236, 68] width 82 height 19
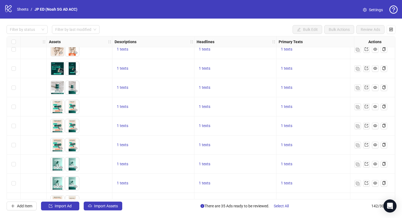
click at [290, 91] on div "1 texts" at bounding box center [336, 87] width 118 height 19
click at [289, 90] on span "1 texts" at bounding box center [286, 87] width 11 height 4
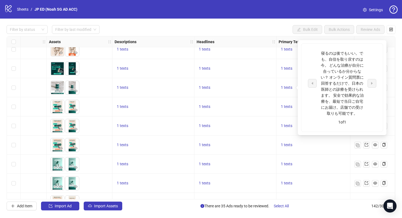
click at [252, 105] on div "1 texts" at bounding box center [235, 107] width 77 height 7
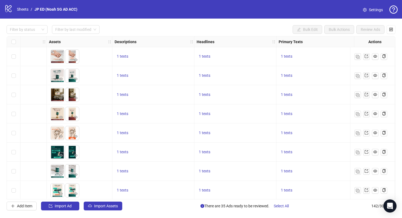
scroll to position [1264, 212]
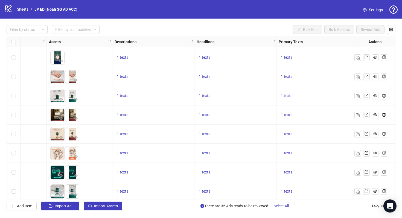
click at [289, 97] on span "1 texts" at bounding box center [286, 96] width 11 height 4
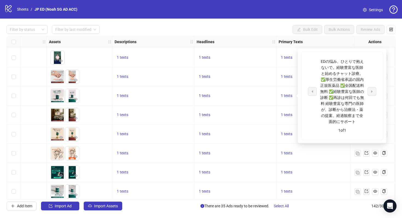
click at [270, 97] on div "1 texts" at bounding box center [235, 96] width 77 height 7
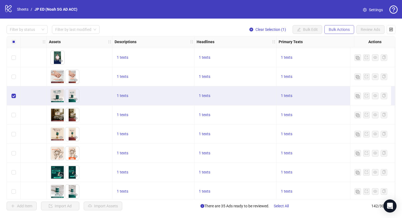
click at [343, 29] on span "Bulk Actions" at bounding box center [339, 29] width 21 height 4
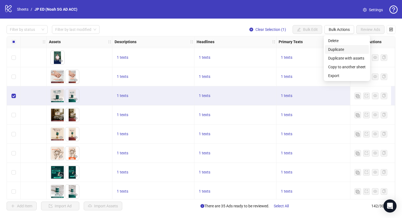
click at [359, 51] on span "Duplicate" at bounding box center [346, 50] width 37 height 6
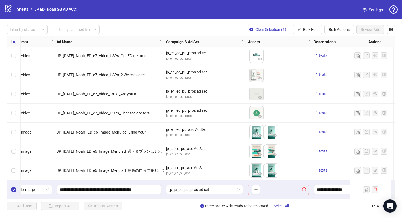
scroll to position [2589, 0]
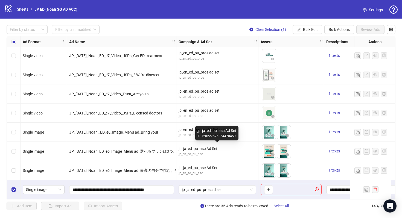
click at [237, 149] on div "jp_ja_ed_pu_asc Ad Set" at bounding box center [217, 149] width 77 height 6
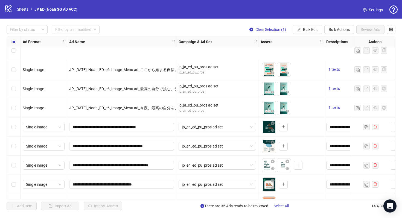
scroll to position [1583, 0]
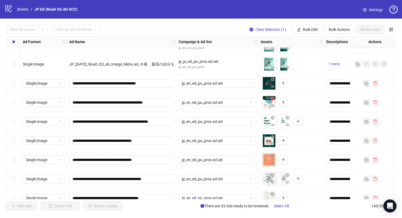
click at [272, 98] on icon "close-circle" at bounding box center [273, 99] width 4 height 4
click at [269, 103] on icon "plus" at bounding box center [269, 102] width 4 height 4
click at [269, 103] on body "logo/logo-mobile Sheets / JP ED (Noah SG AD ACC) Settings Filter by status Filt…" at bounding box center [201, 109] width 402 height 218
click at [271, 105] on button "button" at bounding box center [273, 106] width 7 height 7
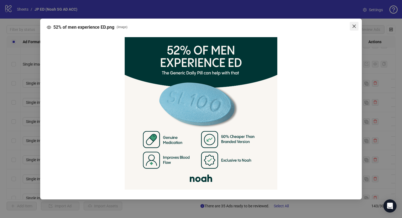
click at [352, 23] on button "Close" at bounding box center [354, 26] width 9 height 9
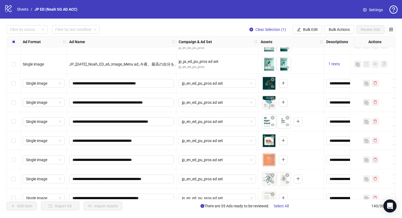
click at [298, 97] on div "To pick up a draggable item, press the space bar. While dragging, use the arrow…" at bounding box center [291, 102] width 61 height 17
click at [273, 99] on icon "close-circle" at bounding box center [273, 99] width 4 height 4
click at [293, 91] on div "To pick up a draggable item, press the space bar. While dragging, use the arrow…" at bounding box center [291, 83] width 61 height 17
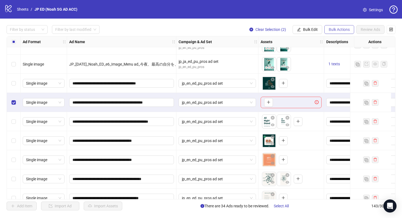
click at [339, 30] on span "Bulk Actions" at bounding box center [339, 29] width 21 height 4
click at [356, 56] on span "Duplicate with assets" at bounding box center [346, 58] width 37 height 6
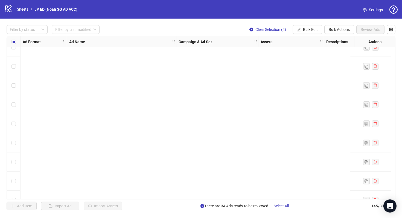
scroll to position [2628, 0]
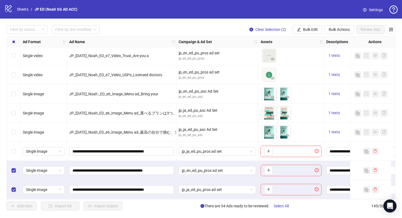
click at [153, 158] on div "**********" at bounding box center [121, 151] width 109 height 19
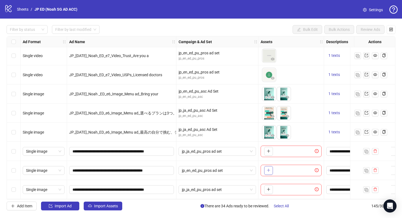
click at [268, 169] on icon "plus" at bounding box center [269, 171] width 4 height 4
click at [273, 165] on icon "close-circle" at bounding box center [273, 167] width 4 height 4
drag, startPoint x: 142, startPoint y: 169, endPoint x: 189, endPoint y: 170, distance: 47.1
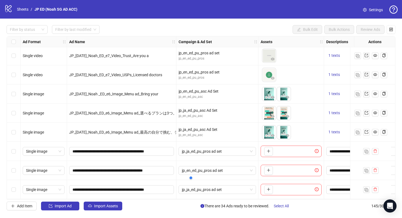
click at [178, 161] on div "jp_en_ed_pu_pros ad set" at bounding box center [218, 170] width 82 height 19
click at [270, 169] on icon "plus" at bounding box center [269, 171] width 4 height 4
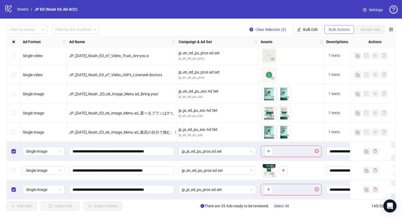
click at [334, 31] on span "Bulk Actions" at bounding box center [339, 29] width 21 height 4
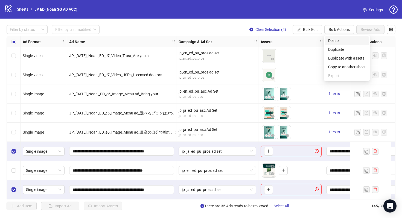
click at [341, 42] on span "Delete" at bounding box center [346, 41] width 37 height 6
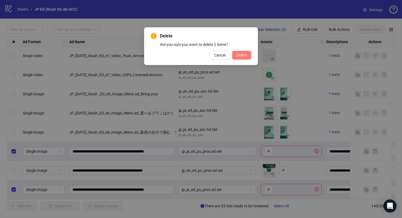
click at [241, 56] on span "Delete" at bounding box center [242, 55] width 10 height 4
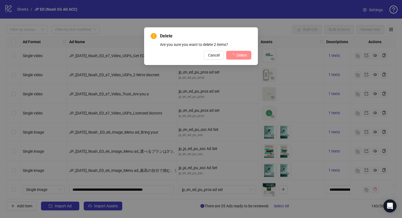
scroll to position [2589, 0]
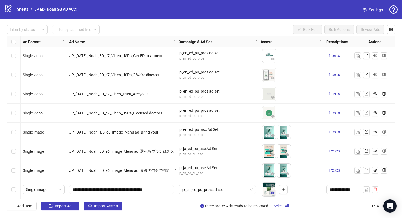
click at [271, 191] on icon "eye" at bounding box center [273, 193] width 4 height 4
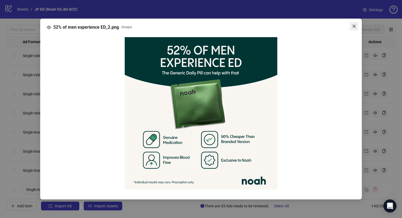
click at [354, 24] on button "Close" at bounding box center [354, 26] width 9 height 9
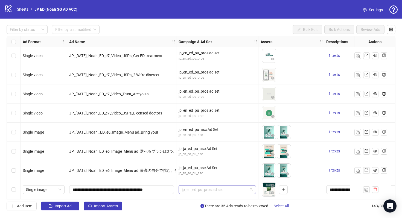
click at [209, 189] on span "jp_en_ed_pu_pros ad set" at bounding box center [217, 190] width 71 height 8
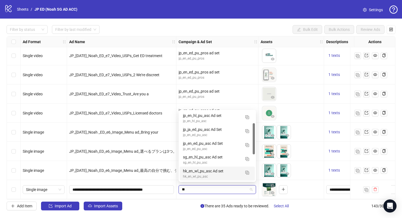
type input "***"
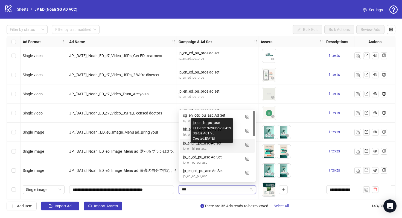
scroll to position [1, 0]
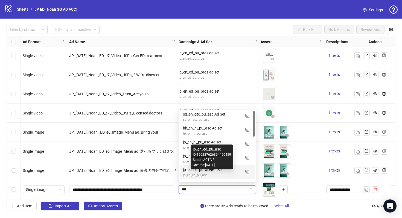
click at [232, 174] on div "jp_en_ed_pu_asc" at bounding box center [212, 175] width 58 height 5
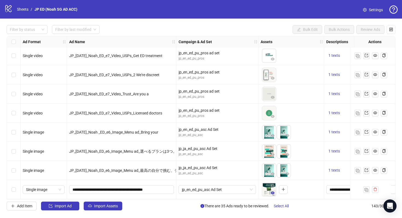
click at [271, 191] on icon "eye" at bounding box center [273, 193] width 4 height 4
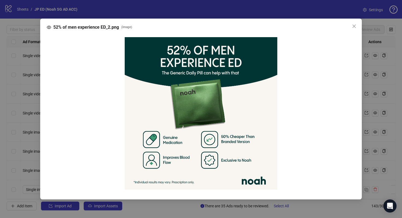
click at [383, 83] on div "52% of men experience ED_2.png ( image )" at bounding box center [201, 109] width 402 height 218
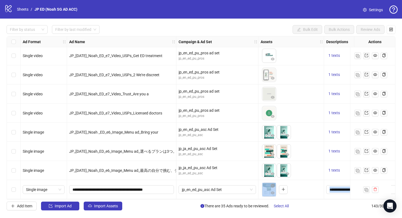
drag, startPoint x: 145, startPoint y: 197, endPoint x: 140, endPoint y: 197, distance: 4.7
click at [140, 197] on div "Ad Format Ad Name Campaign & Ad Set Assets Descriptions Headlines Primary Texts…" at bounding box center [201, 118] width 389 height 164
click at [247, 174] on div "jp_ja_ed_pu_asc Ad Set jp_en_ed_pu_asc" at bounding box center [218, 170] width 82 height 19
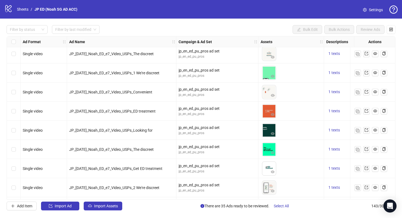
scroll to position [2589, 0]
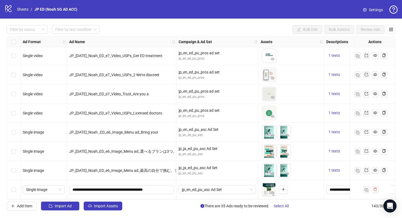
click at [14, 187] on label "Select row 143" at bounding box center [13, 190] width 4 height 6
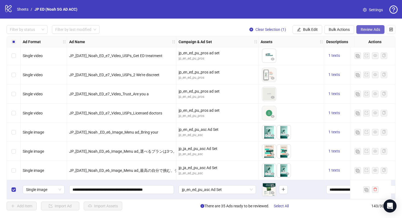
click at [364, 33] on button "Review Ads" at bounding box center [371, 29] width 28 height 9
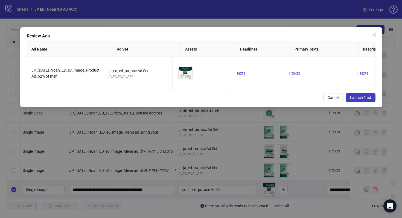
click at [358, 100] on span "Launch 1 ad" at bounding box center [360, 98] width 21 height 4
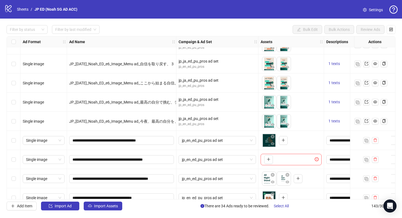
scroll to position [1527, 0]
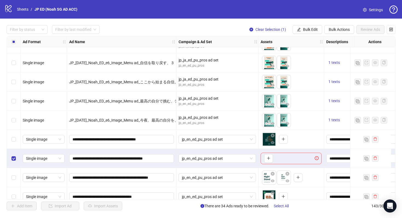
drag, startPoint x: 10, startPoint y: 158, endPoint x: 17, endPoint y: 159, distance: 7.7
click at [10, 158] on div "Select row 86" at bounding box center [14, 158] width 14 height 19
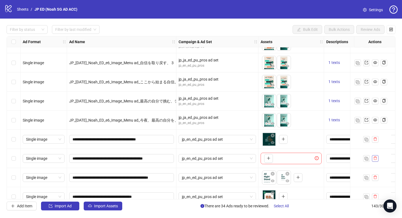
click at [377, 157] on button "button" at bounding box center [375, 158] width 7 height 7
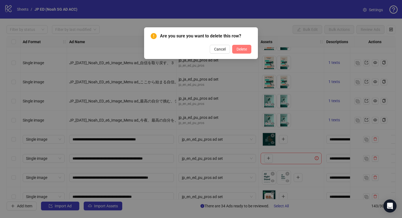
click at [241, 52] on button "Delete" at bounding box center [241, 49] width 19 height 9
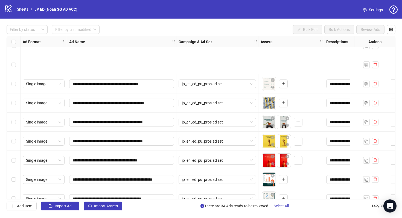
scroll to position [1749, 0]
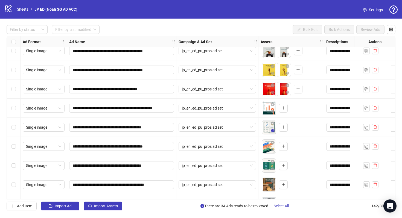
click at [271, 131] on icon "eye" at bounding box center [273, 130] width 4 height 3
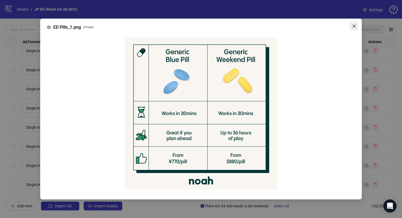
click at [354, 27] on icon "close" at bounding box center [354, 26] width 3 height 3
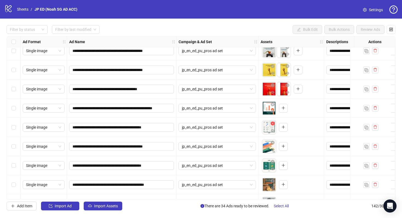
click at [271, 125] on icon "close-circle" at bounding box center [273, 124] width 4 height 4
click at [267, 128] on icon "plus" at bounding box center [269, 127] width 4 height 4
click at [271, 125] on icon "close-circle" at bounding box center [273, 124] width 4 height 4
click at [146, 138] on div "**********" at bounding box center [121, 146] width 109 height 19
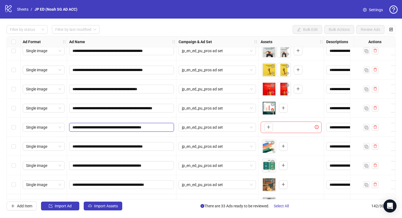
drag, startPoint x: 154, startPoint y: 128, endPoint x: 188, endPoint y: 134, distance: 34.6
drag, startPoint x: 163, startPoint y: 128, endPoint x: 207, endPoint y: 129, distance: 43.5
click at [212, 121] on div "jp_en_ed_pu_pros ad set" at bounding box center [218, 127] width 82 height 19
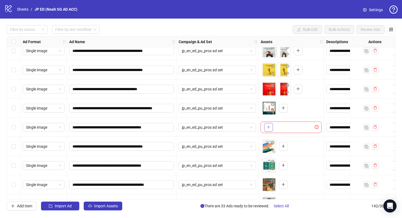
click at [268, 126] on icon "plus" at bounding box center [269, 127] width 4 height 4
drag, startPoint x: 157, startPoint y: 129, endPoint x: 181, endPoint y: 132, distance: 24.8
click at [170, 136] on div "**********" at bounding box center [121, 127] width 109 height 19
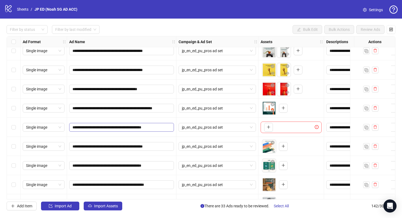
scroll to position [0, 0]
click at [148, 128] on input "**********" at bounding box center [121, 128] width 97 height 6
drag, startPoint x: 141, startPoint y: 126, endPoint x: 165, endPoint y: 128, distance: 23.9
click at [165, 128] on input "**********" at bounding box center [121, 128] width 97 height 6
click at [161, 128] on input "**********" at bounding box center [121, 128] width 97 height 6
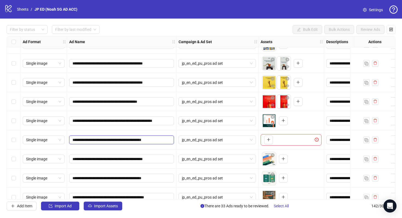
scroll to position [1737, 0]
click at [268, 141] on icon "plus" at bounding box center [269, 140] width 4 height 4
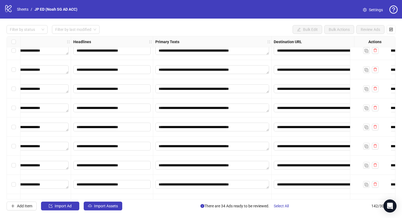
scroll to position [1749, 341]
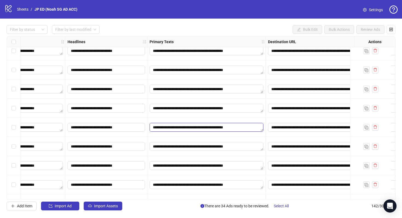
click at [244, 130] on textarea "**********" at bounding box center [207, 127] width 114 height 9
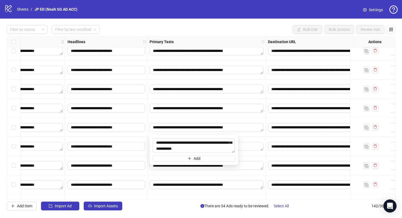
click at [253, 117] on div "**********" at bounding box center [207, 108] width 118 height 19
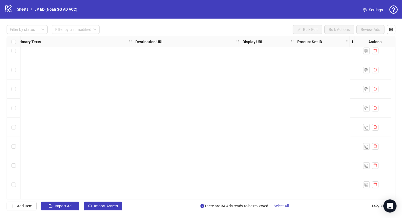
scroll to position [1749, 0]
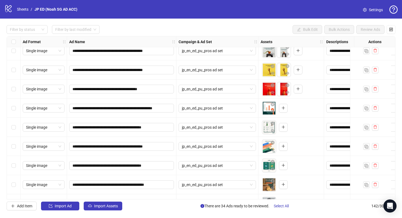
click at [18, 127] on div "Select row 96" at bounding box center [14, 127] width 14 height 19
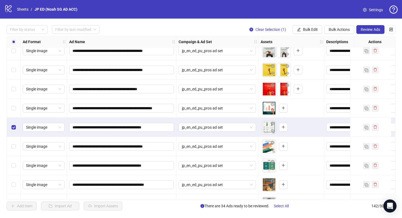
scroll to position [1761, 0]
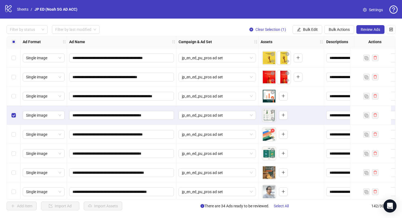
click at [273, 130] on icon "close-circle" at bounding box center [273, 131] width 4 height 4
click at [272, 133] on button "button" at bounding box center [268, 134] width 9 height 9
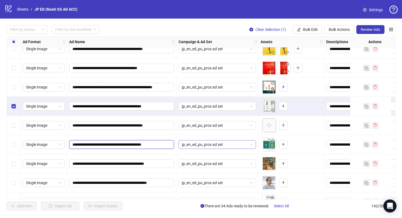
scroll to position [0, 3]
drag, startPoint x: 162, startPoint y: 145, endPoint x: 185, endPoint y: 148, distance: 23.4
click at [279, 144] on div "To pick up a draggable item, press the space bar. While dragging, use the arrow…" at bounding box center [275, 145] width 26 height 14
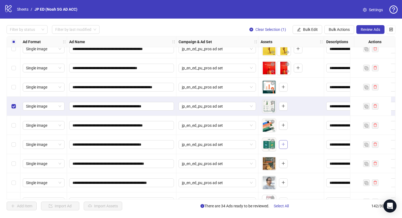
click at [282, 145] on icon "plus" at bounding box center [284, 145] width 4 height 4
click at [273, 142] on icon "close-circle" at bounding box center [273, 141] width 4 height 4
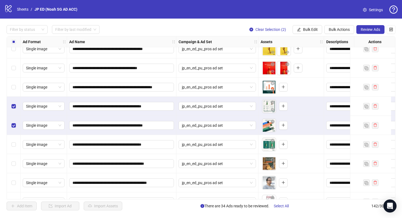
click at [16, 143] on div "Select row 98" at bounding box center [14, 144] width 14 height 19
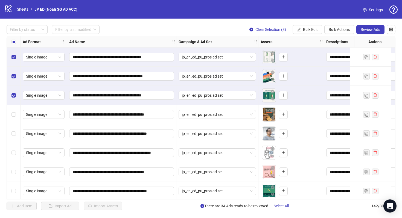
scroll to position [1811, 0]
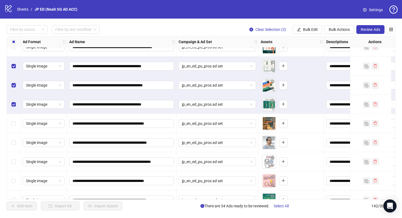
click at [11, 63] on div "Select row 96" at bounding box center [14, 66] width 14 height 19
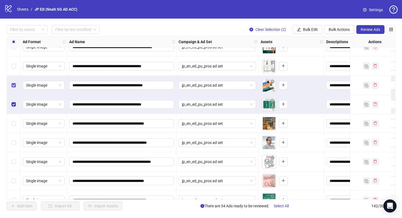
click at [13, 83] on label "Select row 97" at bounding box center [13, 85] width 4 height 6
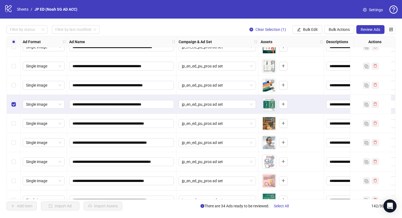
click at [13, 97] on div "Select row 98" at bounding box center [14, 104] width 14 height 19
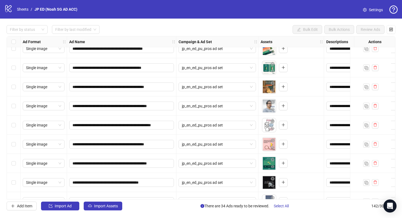
scroll to position [1858, 0]
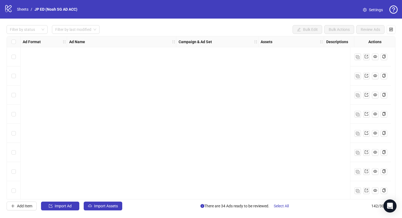
scroll to position [1900, 0]
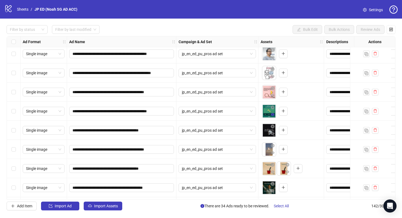
click at [273, 114] on icon "eye" at bounding box center [273, 114] width 4 height 3
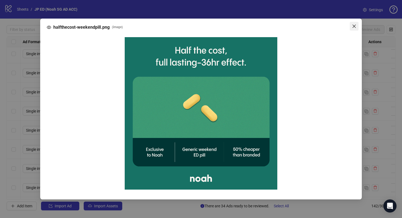
click at [354, 28] on icon "close" at bounding box center [354, 26] width 4 height 4
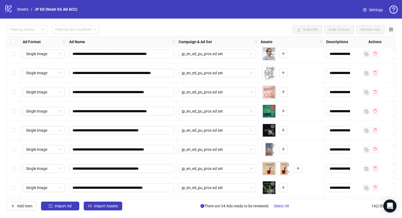
click at [273, 106] on icon "close-circle" at bounding box center [273, 108] width 4 height 4
click at [267, 111] on button "button" at bounding box center [268, 111] width 9 height 9
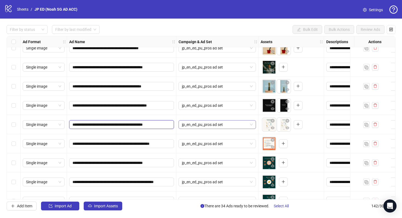
scroll to position [0, 4]
drag, startPoint x: 164, startPoint y: 125, endPoint x: 180, endPoint y: 128, distance: 16.9
click at [167, 134] on div "**********" at bounding box center [121, 124] width 109 height 19
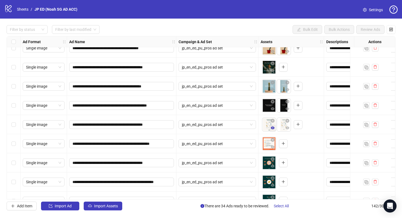
click at [271, 128] on icon "eye" at bounding box center [273, 128] width 4 height 4
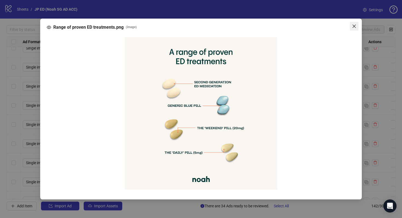
click at [354, 26] on icon "close" at bounding box center [354, 26] width 3 height 3
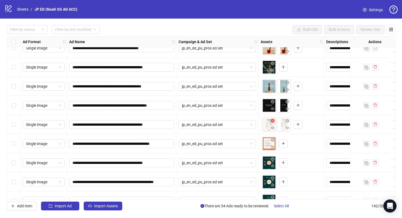
click at [273, 122] on icon "close-circle" at bounding box center [273, 121] width 4 height 4
click at [273, 121] on icon "close-circle" at bounding box center [273, 121] width 4 height 4
click at [273, 124] on button "button" at bounding box center [268, 124] width 9 height 9
click at [272, 139] on icon "close-circle" at bounding box center [273, 140] width 4 height 4
click at [269, 145] on icon "plus" at bounding box center [268, 143] width 0 height 3
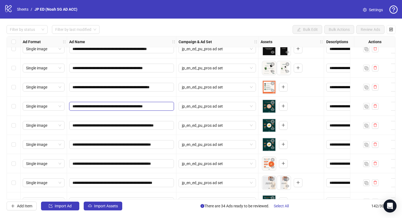
scroll to position [0, 7]
drag, startPoint x: 161, startPoint y: 106, endPoint x: 189, endPoint y: 115, distance: 28.8
click at [177, 114] on div "jp_en_ed_pu_pros ad set" at bounding box center [218, 106] width 82 height 19
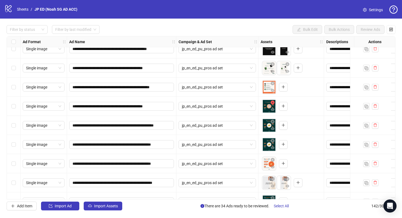
click at [273, 103] on icon "close-circle" at bounding box center [273, 103] width 4 height 4
click at [271, 106] on button "button" at bounding box center [268, 106] width 9 height 9
click at [274, 111] on icon "eye" at bounding box center [273, 110] width 4 height 4
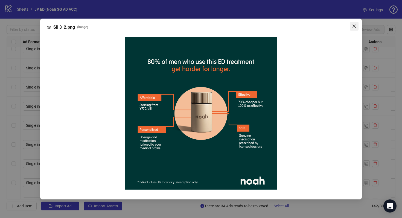
click at [355, 24] on icon "close" at bounding box center [354, 26] width 4 height 4
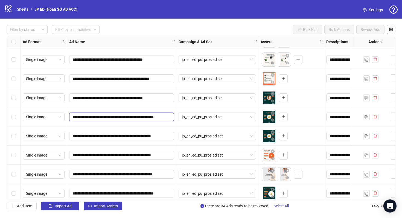
scroll to position [0, 18]
drag, startPoint x: 163, startPoint y: 118, endPoint x: 187, endPoint y: 124, distance: 25.0
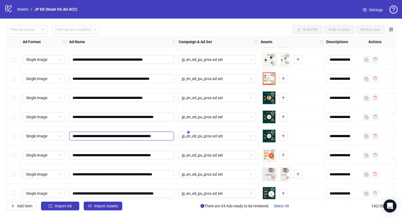
click at [167, 133] on input "**********" at bounding box center [121, 136] width 97 height 6
click at [273, 112] on icon "close-circle" at bounding box center [273, 113] width 4 height 4
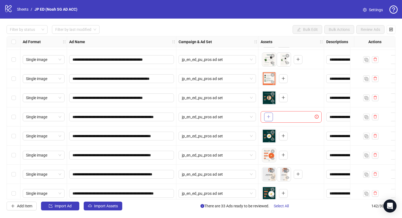
click at [269, 115] on icon "plus" at bounding box center [268, 116] width 0 height 3
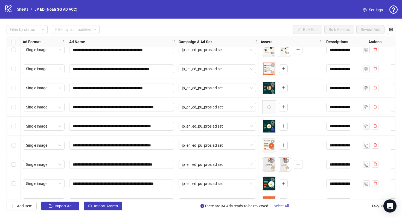
click at [273, 129] on icon "eye" at bounding box center [273, 129] width 4 height 3
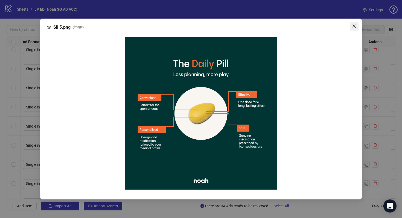
click at [354, 27] on icon "close" at bounding box center [354, 26] width 3 height 3
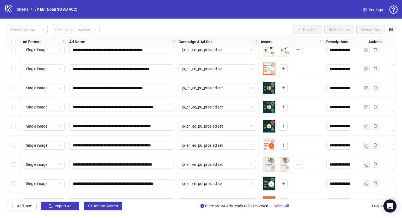
click at [274, 125] on span "button" at bounding box center [273, 122] width 4 height 4
click at [273, 123] on icon "close-circle" at bounding box center [273, 123] width 4 height 4
click at [269, 125] on icon "plus" at bounding box center [269, 126] width 4 height 4
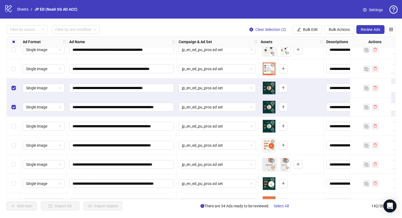
click at [13, 122] on div "Select row 114" at bounding box center [14, 126] width 14 height 19
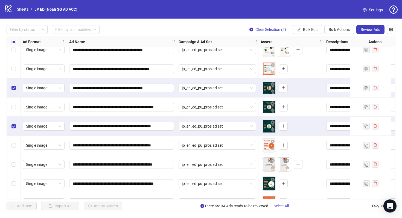
click at [13, 122] on div "Select row 114" at bounding box center [14, 126] width 14 height 19
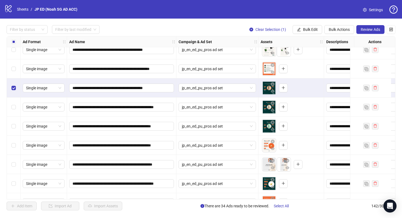
click at [13, 82] on div "Select row 112" at bounding box center [14, 88] width 14 height 19
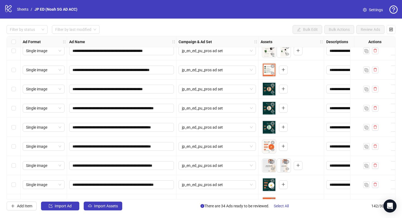
scroll to position [2079, 0]
